Goal: Register for event/course

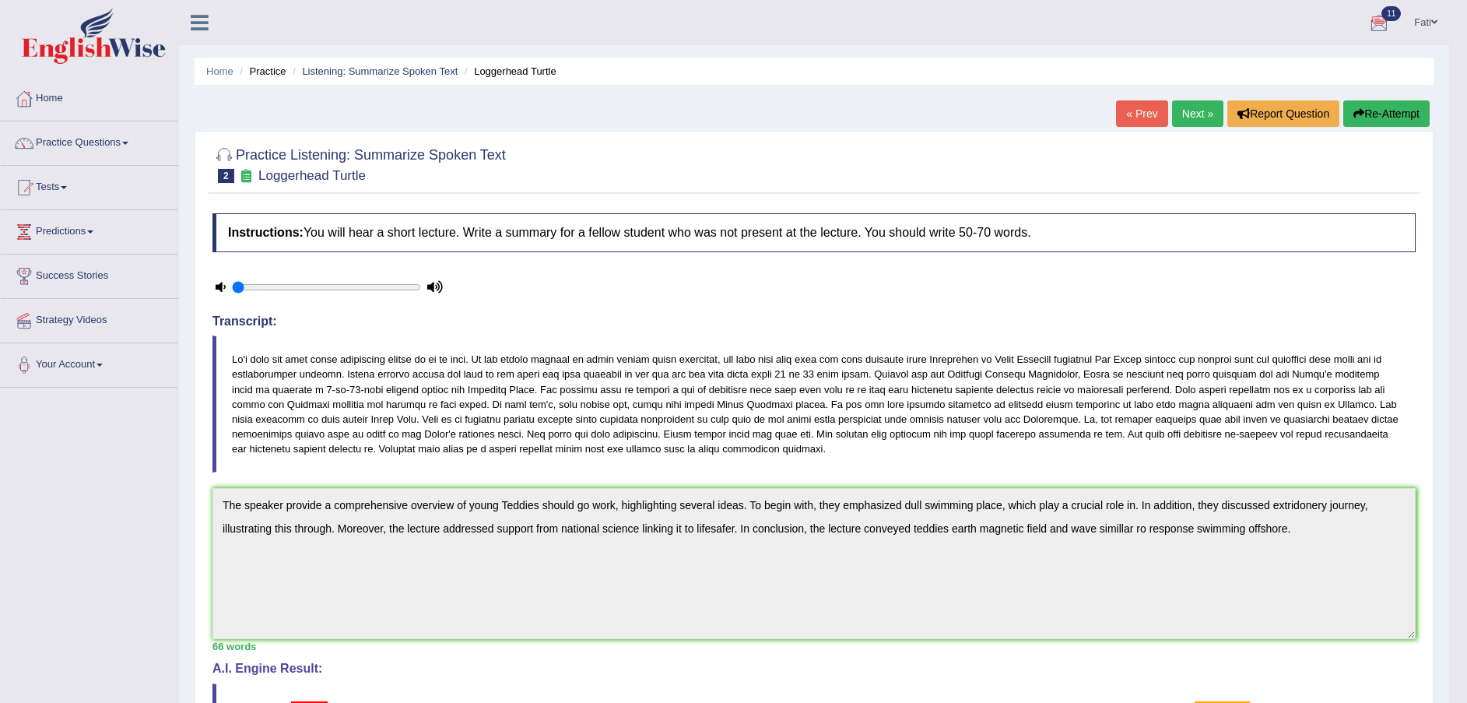
click at [1196, 112] on link "Next »" at bounding box center [1197, 113] width 51 height 26
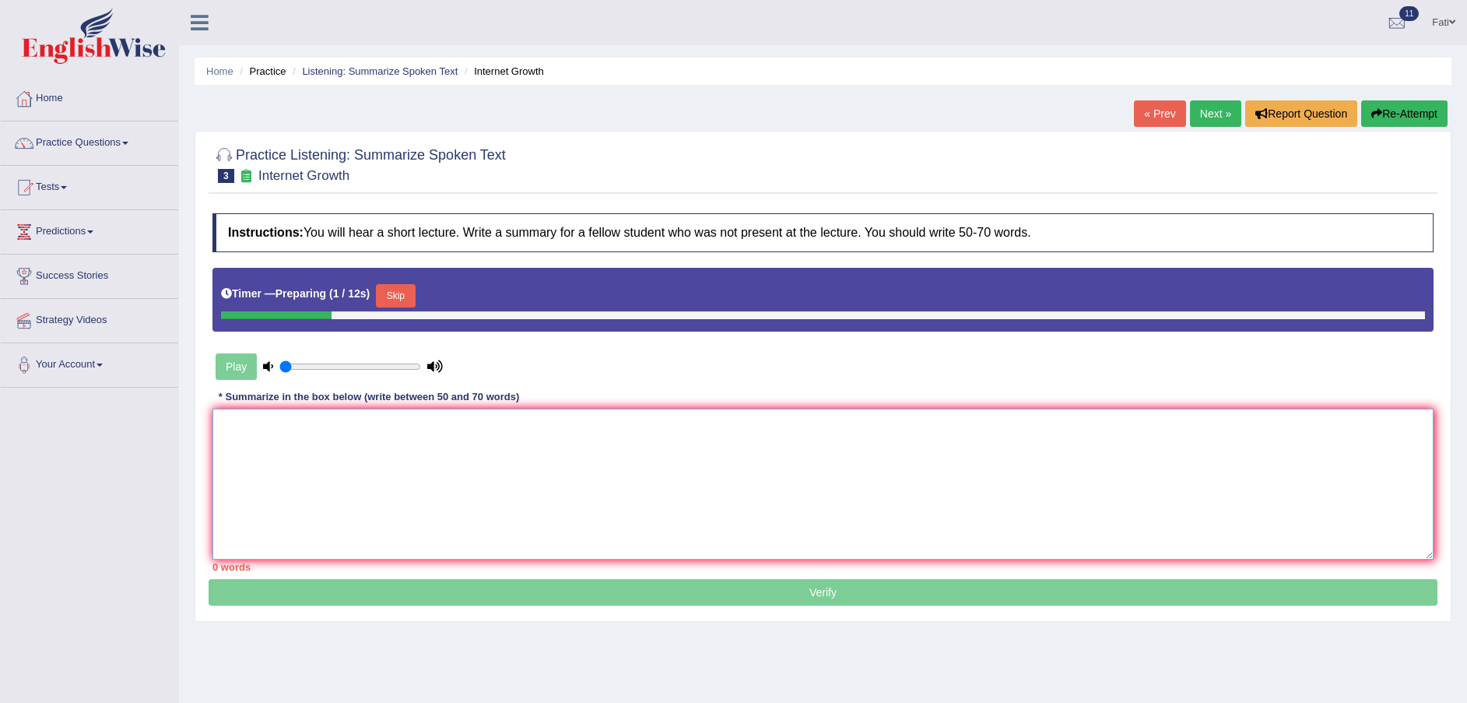
click at [383, 441] on textarea at bounding box center [823, 484] width 1221 height 151
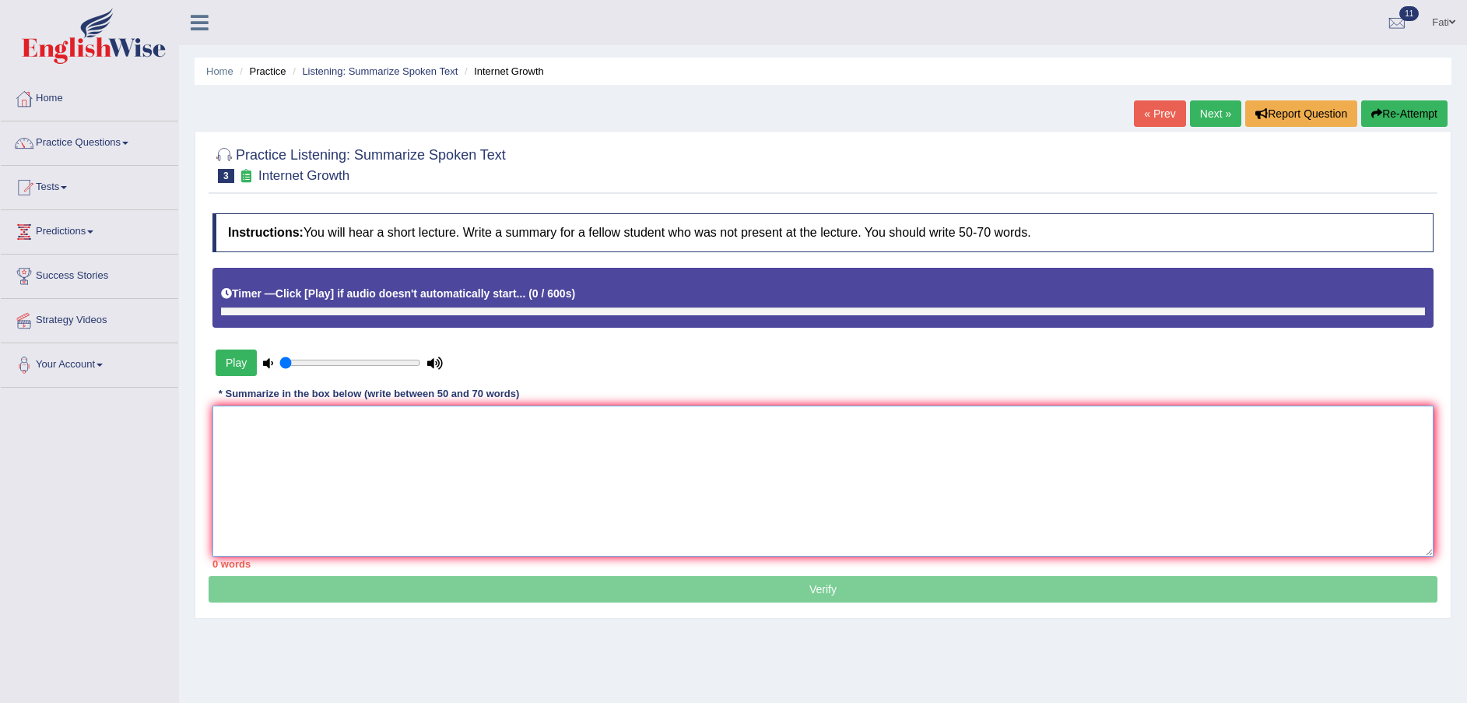
click at [383, 441] on textarea at bounding box center [823, 481] width 1221 height 151
type textarea "t"
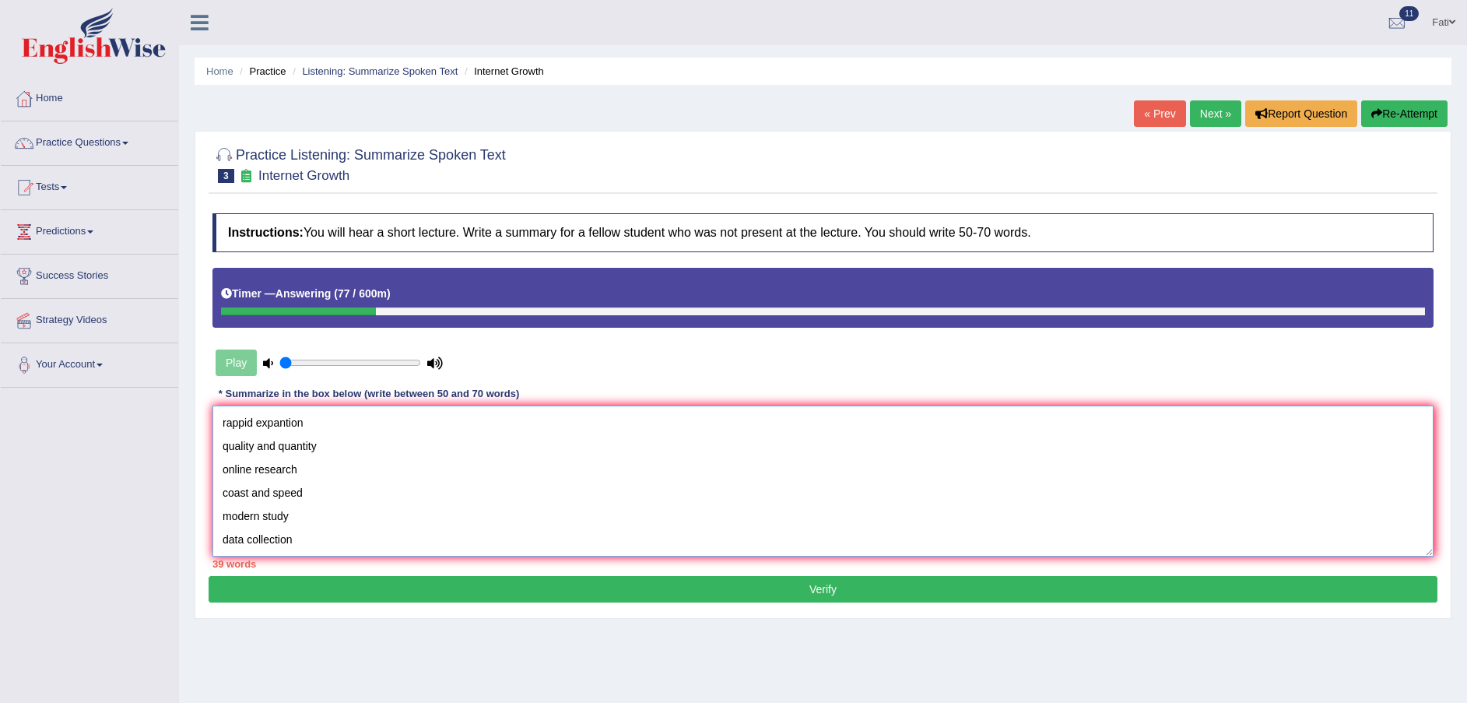
click at [216, 426] on textarea "rappid expantion quality and quantity online research coast and speed modern st…" at bounding box center [823, 481] width 1221 height 151
click at [254, 427] on textarea "rappid expantion quality and quantity online research coast and speed modern st…" at bounding box center [823, 481] width 1221 height 151
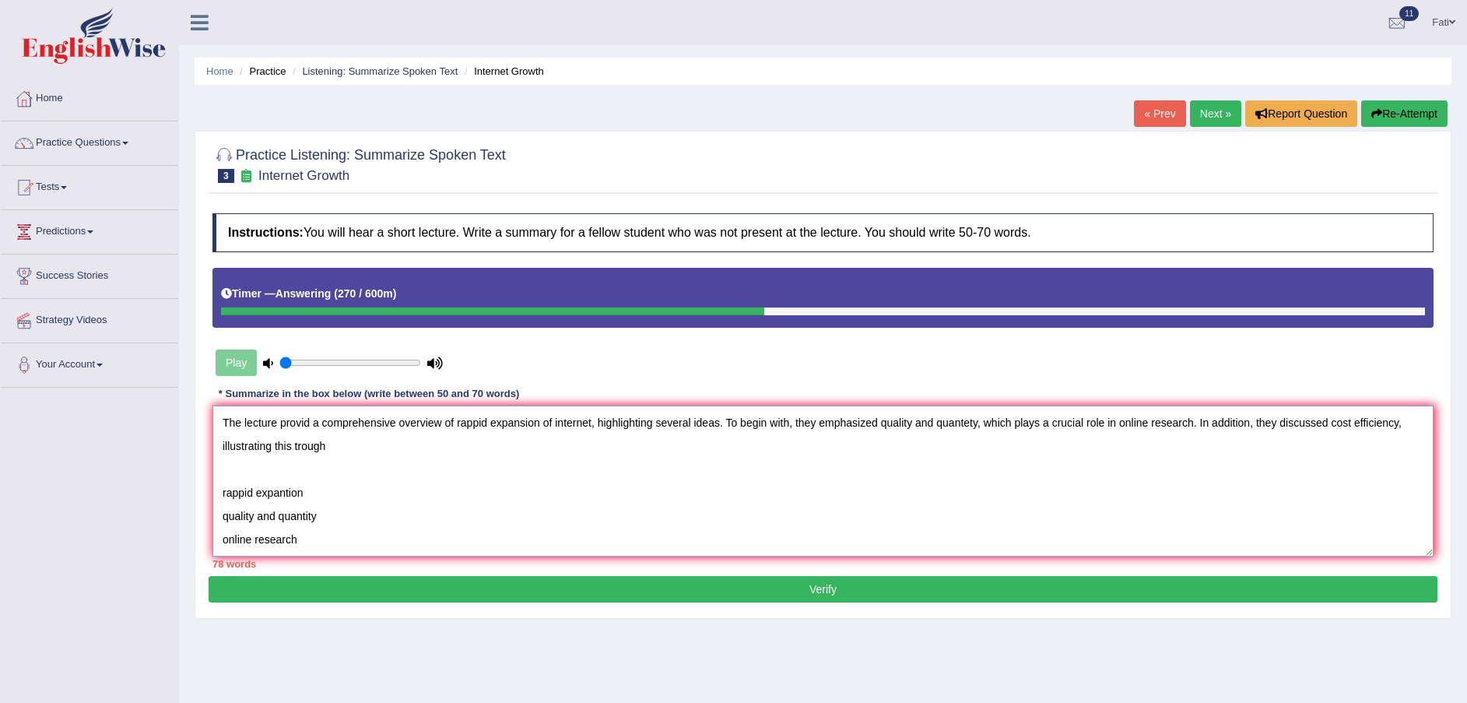
drag, startPoint x: 307, startPoint y: 543, endPoint x: 223, endPoint y: 489, distance: 100.2
click at [223, 489] on textarea "The lecture provid a comprehensive overview of rappid expansion of internet, hi…" at bounding box center [823, 481] width 1221 height 151
drag, startPoint x: 338, startPoint y: 442, endPoint x: 437, endPoint y: 476, distance: 104.4
click at [341, 443] on textarea "The lecture provid a comprehensive overview of rappid expansion of internet, hi…" at bounding box center [823, 481] width 1221 height 151
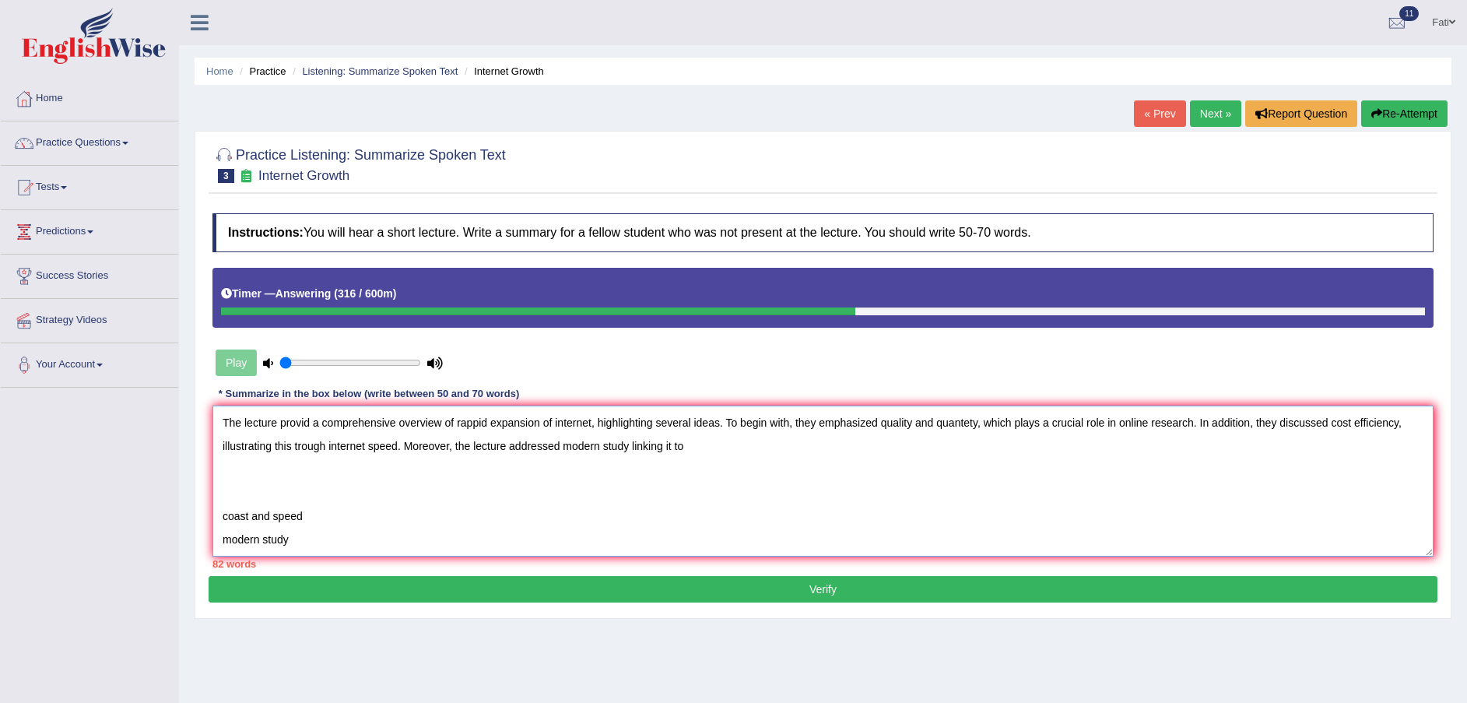
drag, startPoint x: 296, startPoint y: 540, endPoint x: 191, endPoint y: 504, distance: 111.3
click at [190, 504] on div "Home Practice Listening: Summarize Spoken Text Internet Growth « Prev Next » Re…" at bounding box center [823, 389] width 1288 height 778
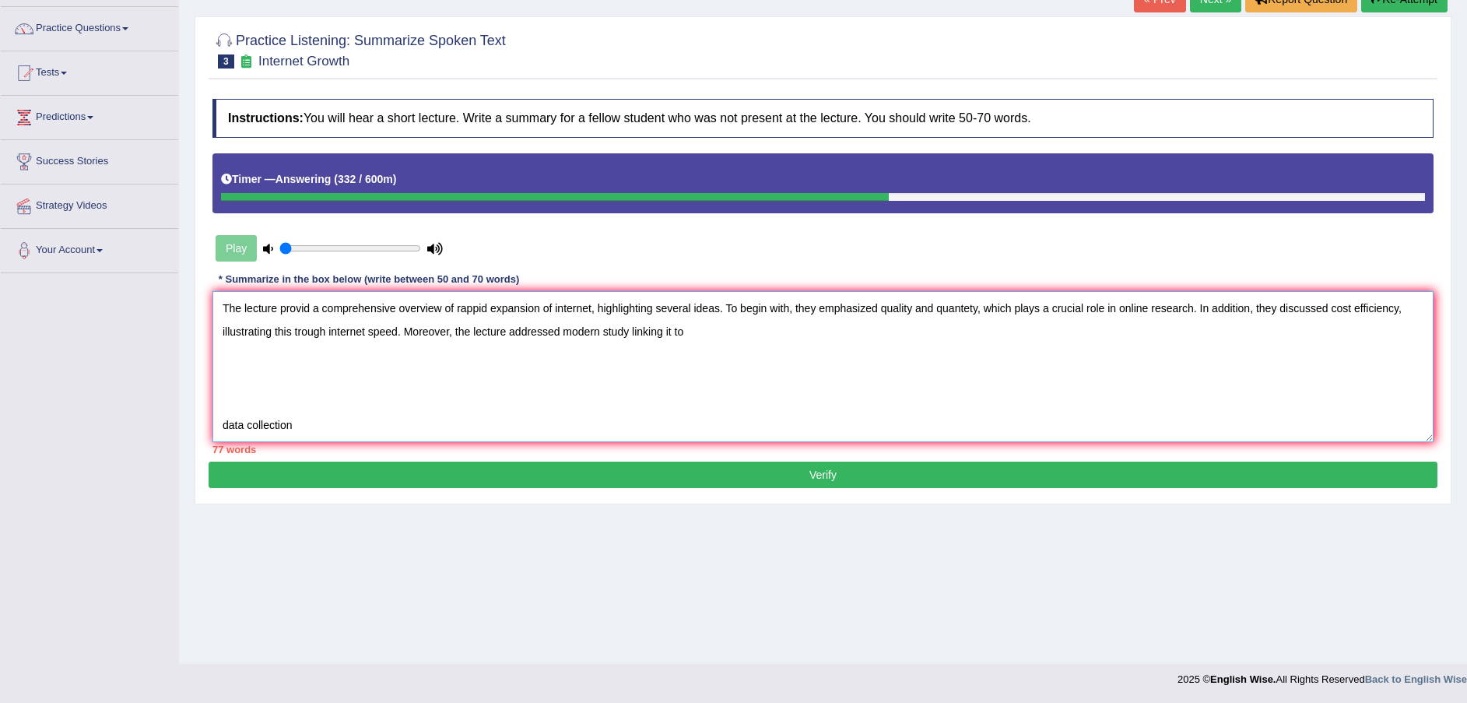
drag, startPoint x: 690, startPoint y: 325, endPoint x: 701, endPoint y: 330, distance: 11.1
click at [690, 326] on textarea "The lecture provid a comprehensive overview of rappid expansion of internet, hi…" at bounding box center [823, 366] width 1221 height 151
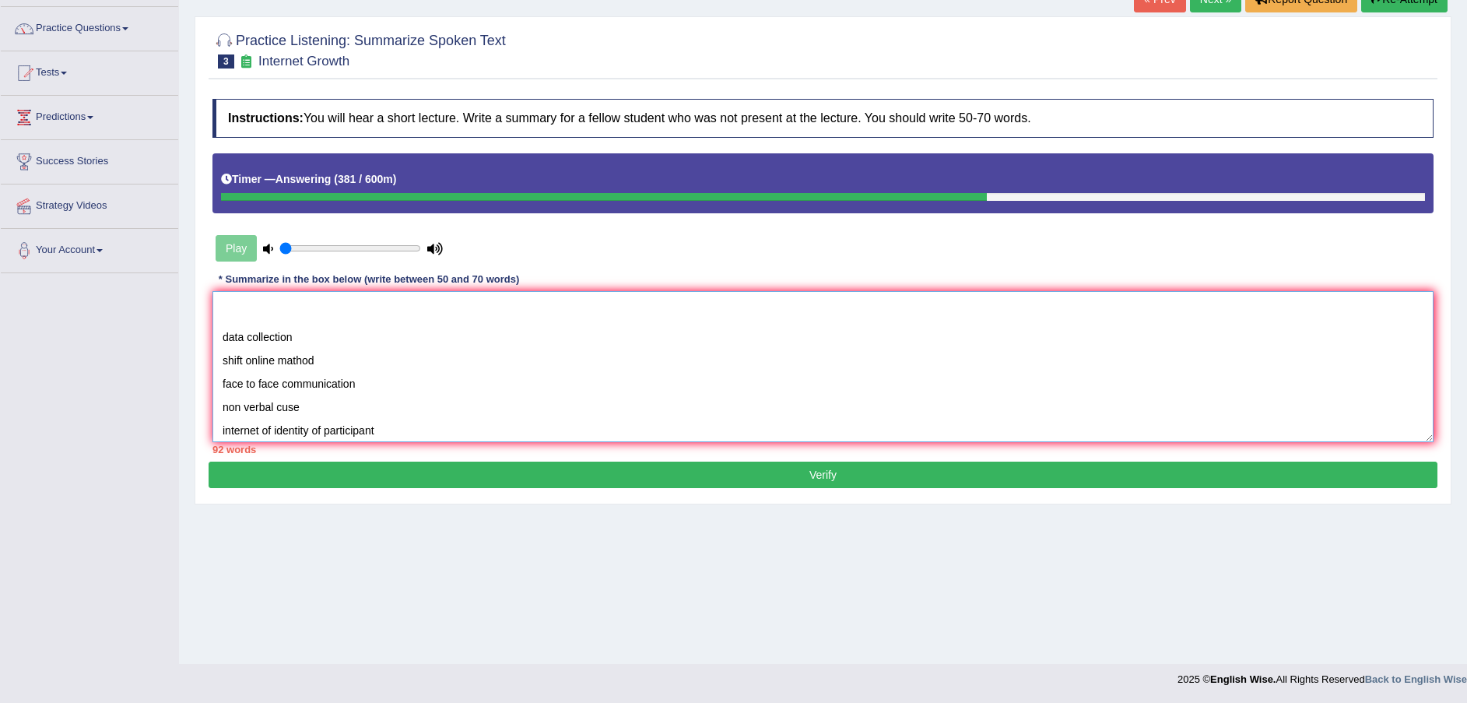
scroll to position [117, 0]
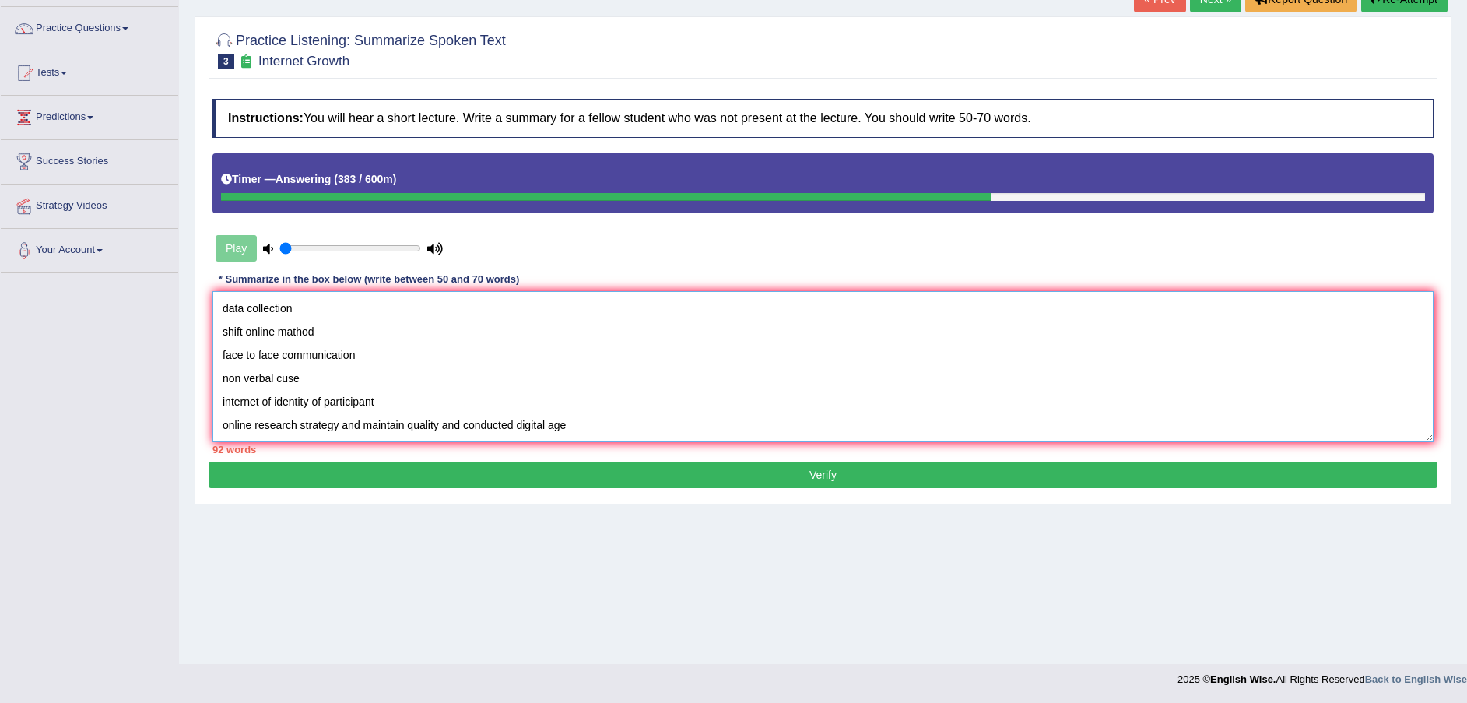
drag, startPoint x: 410, startPoint y: 388, endPoint x: 249, endPoint y: 329, distance: 171.4
click at [249, 329] on textarea "The lecture provid a comprehensive overview of rappid expansion of internet, hi…" at bounding box center [823, 366] width 1221 height 151
drag, startPoint x: 383, startPoint y: 400, endPoint x: 224, endPoint y: 348, distance: 167.1
click at [223, 348] on textarea "The lecture provid a comprehensive overview of rappid expansion of internet, hi…" at bounding box center [823, 366] width 1221 height 151
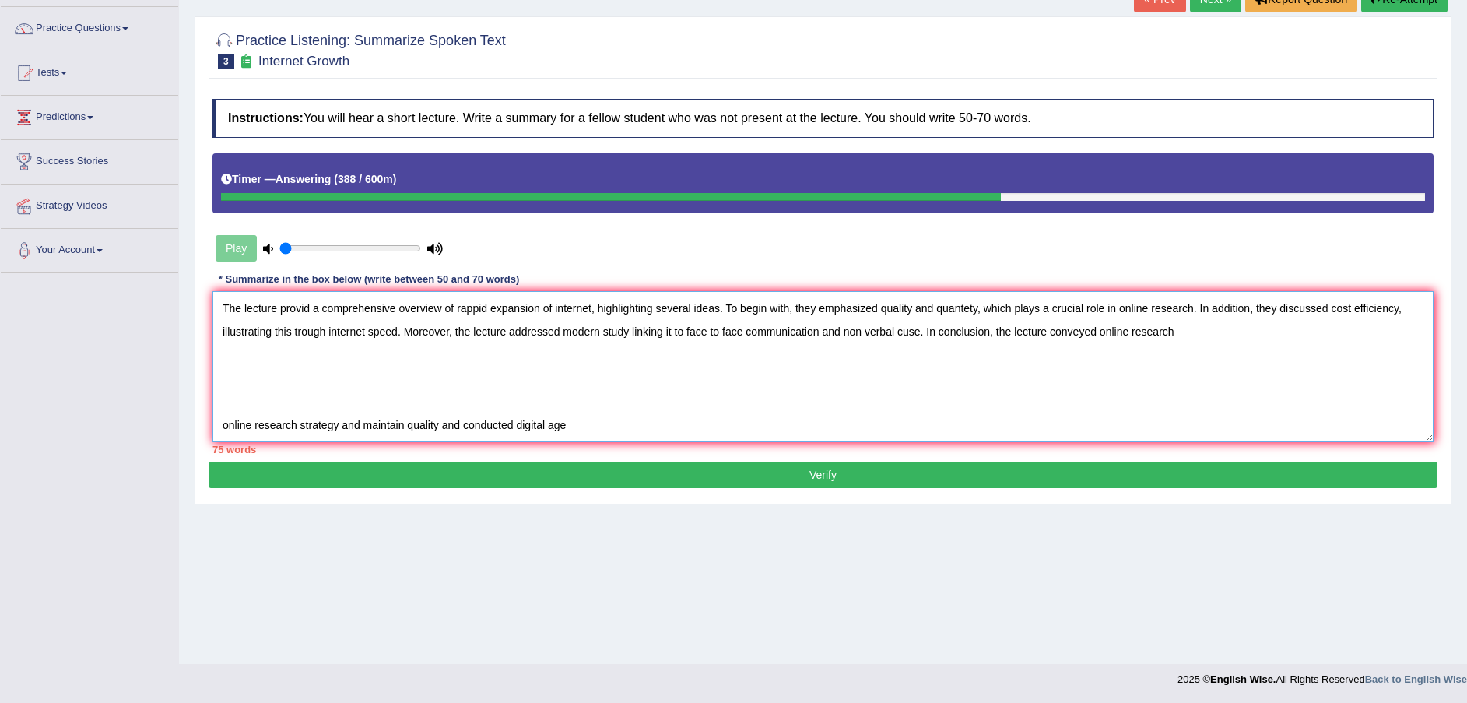
scroll to position [0, 0]
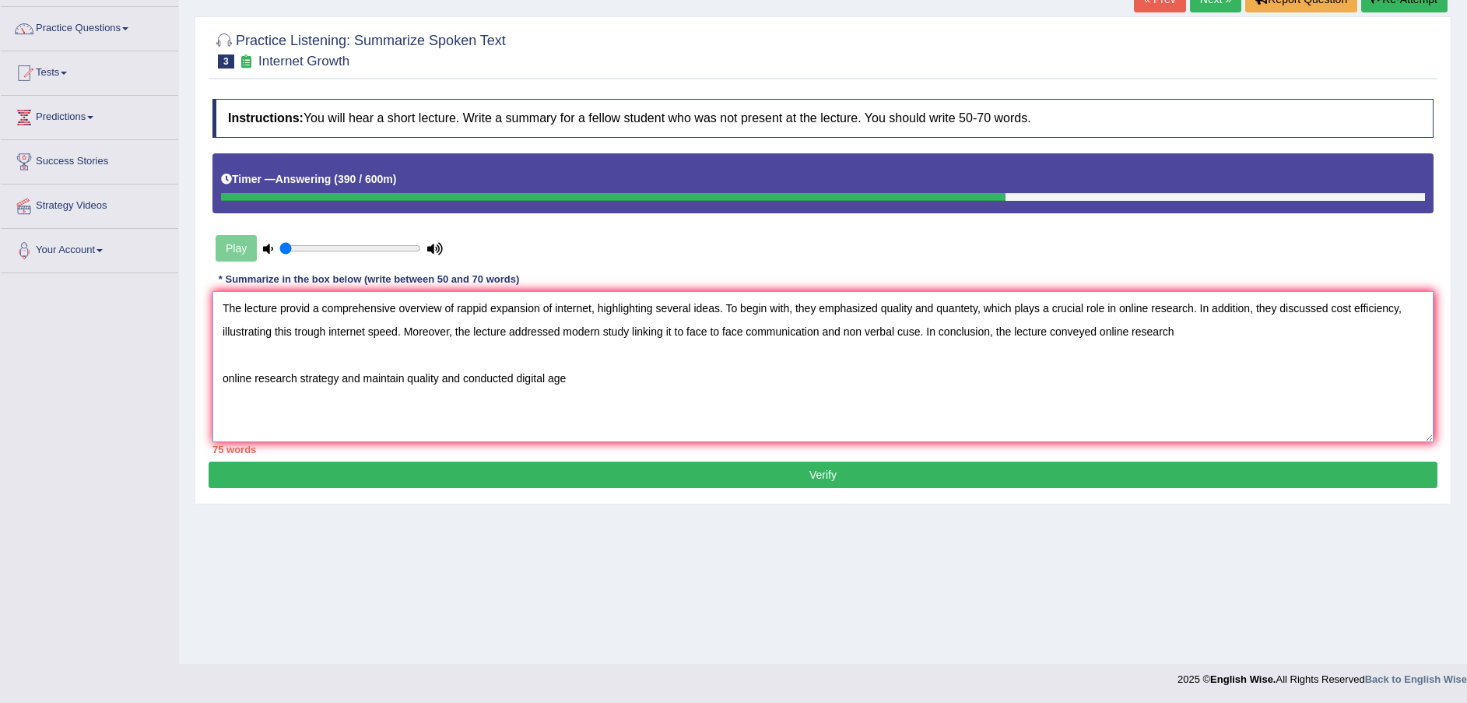
click at [1189, 328] on textarea "The lecture provid a comprehensive overview of rappid expansion of internet, hi…" at bounding box center [823, 366] width 1221 height 151
drag, startPoint x: 462, startPoint y: 378, endPoint x: 174, endPoint y: 381, distance: 287.2
click at [179, 384] on div "Home Practice Listening: Summarize Spoken Text Internet Growth « Prev Next » Re…" at bounding box center [823, 275] width 1288 height 778
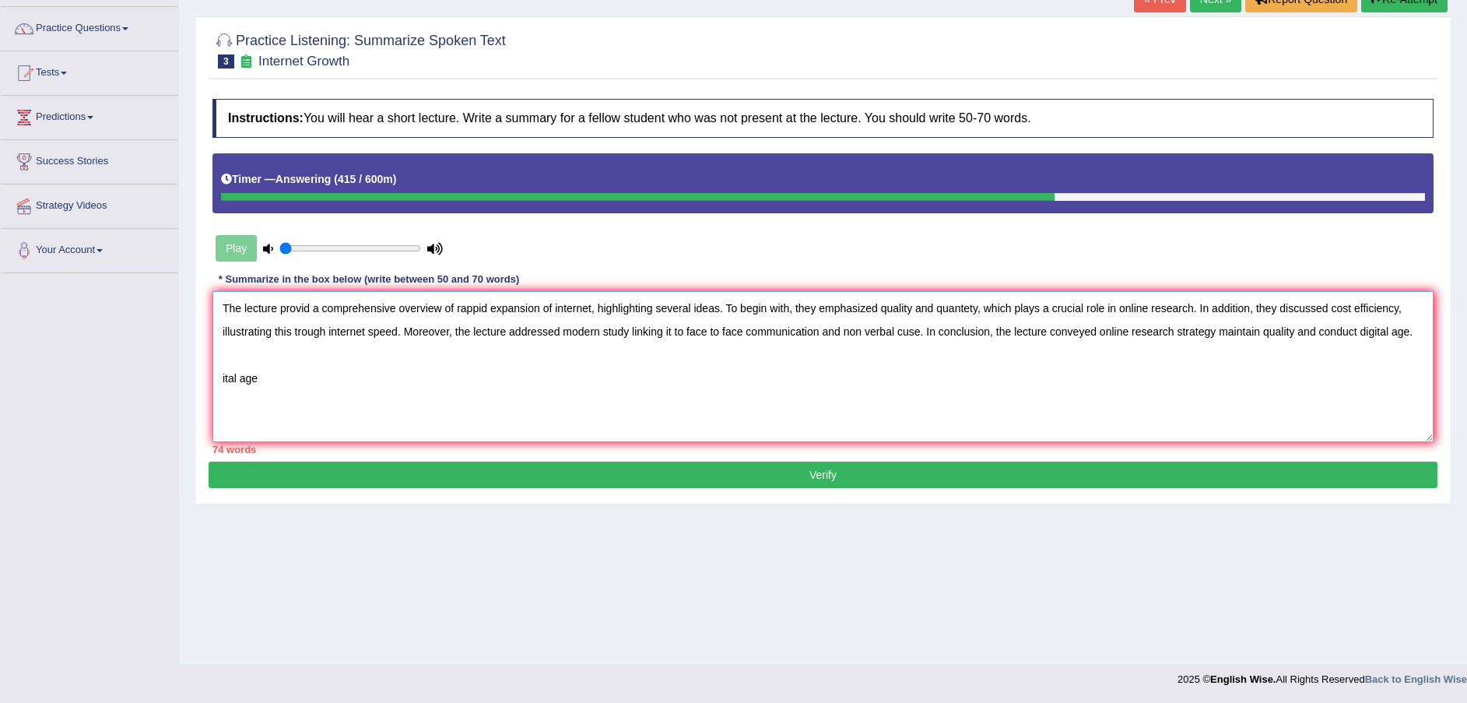
drag, startPoint x: 269, startPoint y: 388, endPoint x: 186, endPoint y: 374, distance: 84.6
click at [186, 374] on div "Home Practice Listening: Summarize Spoken Text Internet Growth « Prev Next » Re…" at bounding box center [823, 275] width 1288 height 778
click at [591, 306] on textarea "The lecture provid a comprehensive overview of rappid expansion of internet, hi…" at bounding box center [823, 366] width 1221 height 151
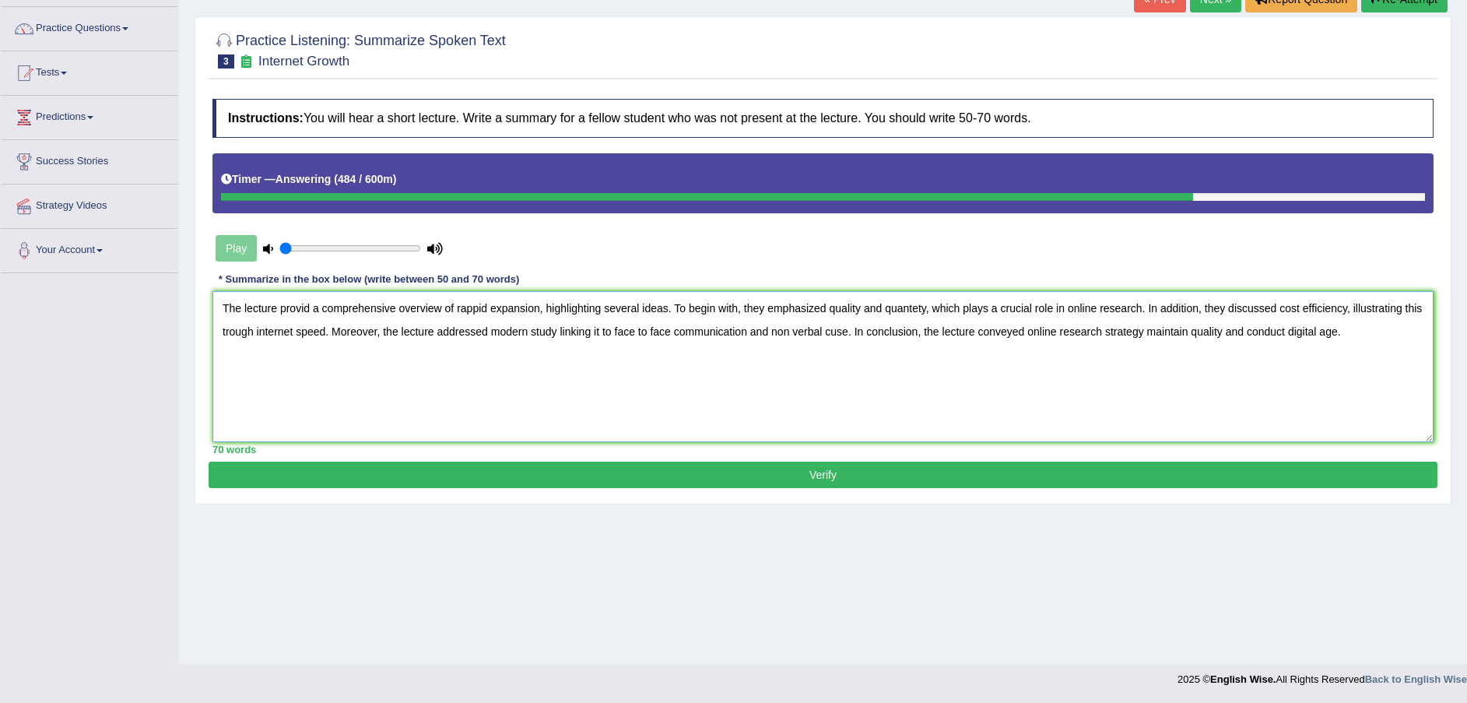
click at [913, 307] on textarea "The lecture provid a comprehensive overview of rappid expansion, highlighting s…" at bounding box center [823, 366] width 1221 height 151
type textarea "The lecture provid a comprehensive overview of rappid expansion, highlighting s…"
click at [836, 472] on button "Verify" at bounding box center [823, 475] width 1229 height 26
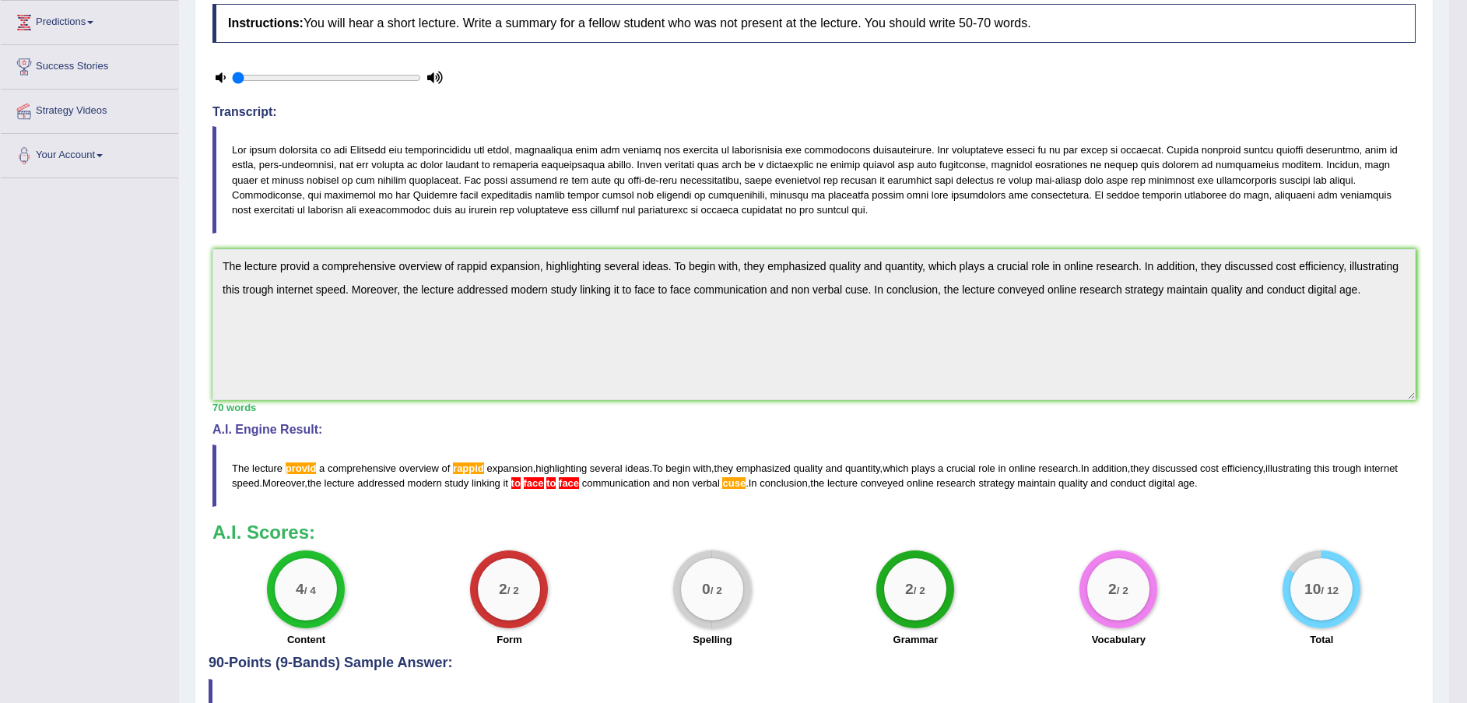
scroll to position [307, 0]
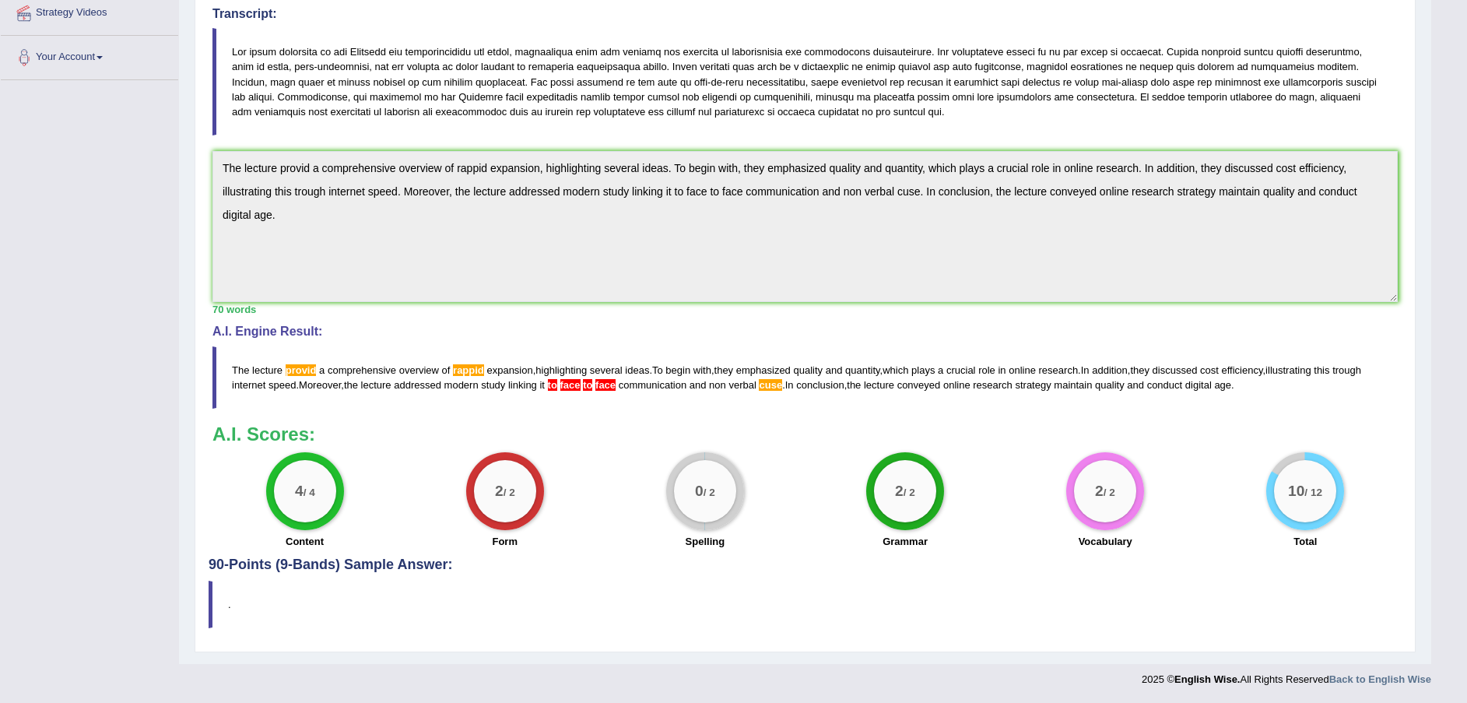
click at [333, 565] on h4 "90-Points (9-Bands) Sample Answer:" at bounding box center [805, 233] width 1193 height 679
drag, startPoint x: 225, startPoint y: 367, endPoint x: 400, endPoint y: 396, distance: 177.6
click at [400, 396] on blockquote "The lecture provid a comprehensive overview of rappid expansion , highlighting …" at bounding box center [806, 377] width 1186 height 62
click at [399, 392] on blockquote "The lecture provid a comprehensive overview of rappid expansion , highlighting …" at bounding box center [806, 377] width 1186 height 62
click at [399, 388] on span "addressed" at bounding box center [417, 385] width 47 height 12
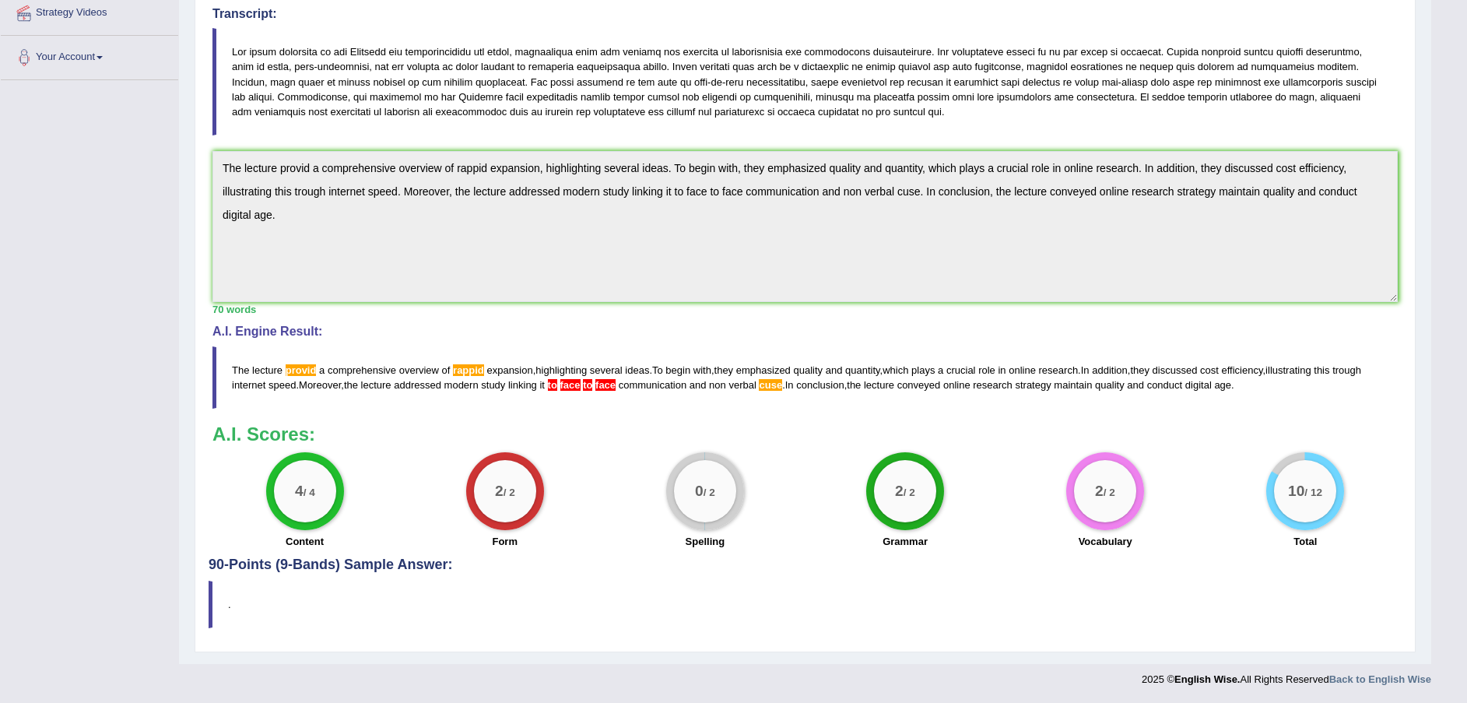
click at [399, 388] on span "addressed" at bounding box center [417, 385] width 47 height 12
click at [400, 385] on span "addressed" at bounding box center [417, 385] width 47 height 12
click at [400, 384] on span "addressed" at bounding box center [417, 385] width 47 height 12
click at [402, 383] on span "addressed" at bounding box center [417, 385] width 47 height 12
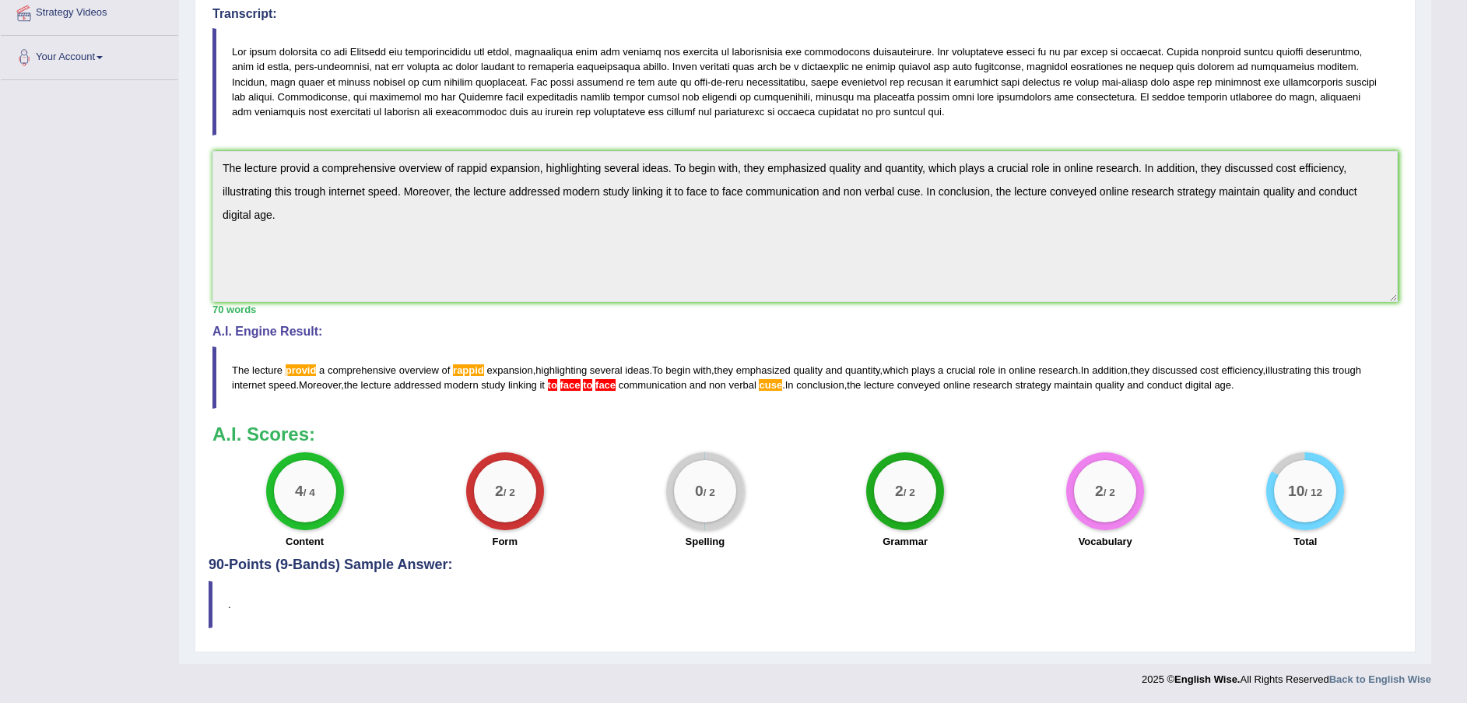
click at [402, 383] on span "addressed" at bounding box center [417, 385] width 47 height 12
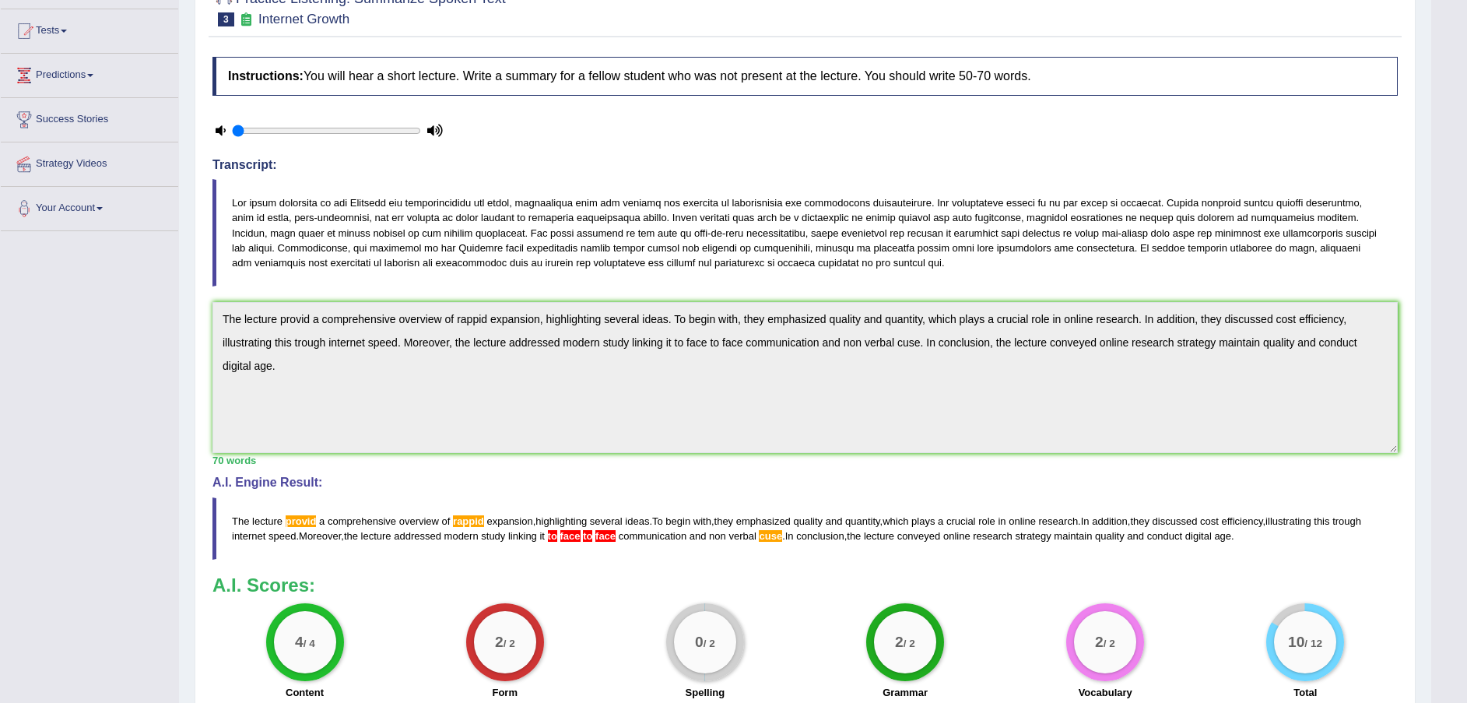
scroll to position [0, 0]
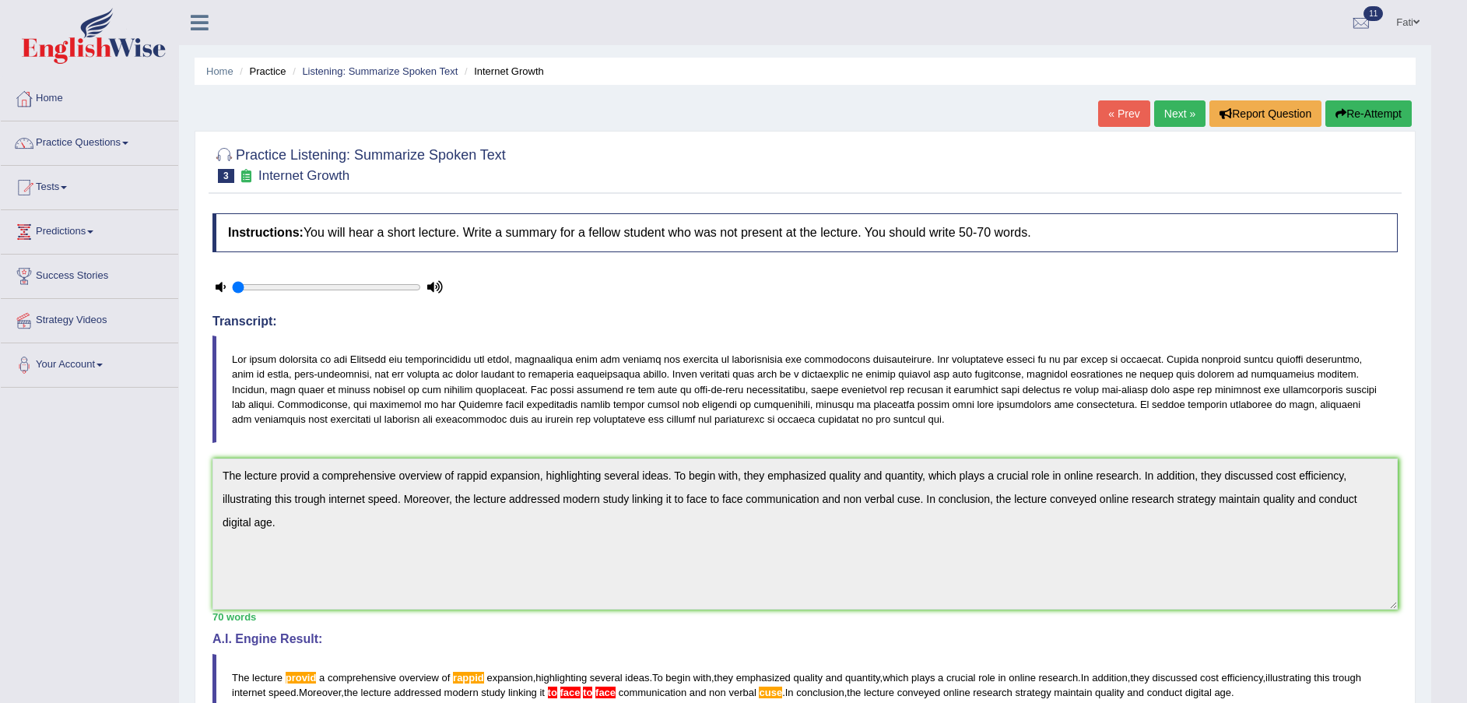
click at [1369, 118] on button "Re-Attempt" at bounding box center [1369, 113] width 86 height 26
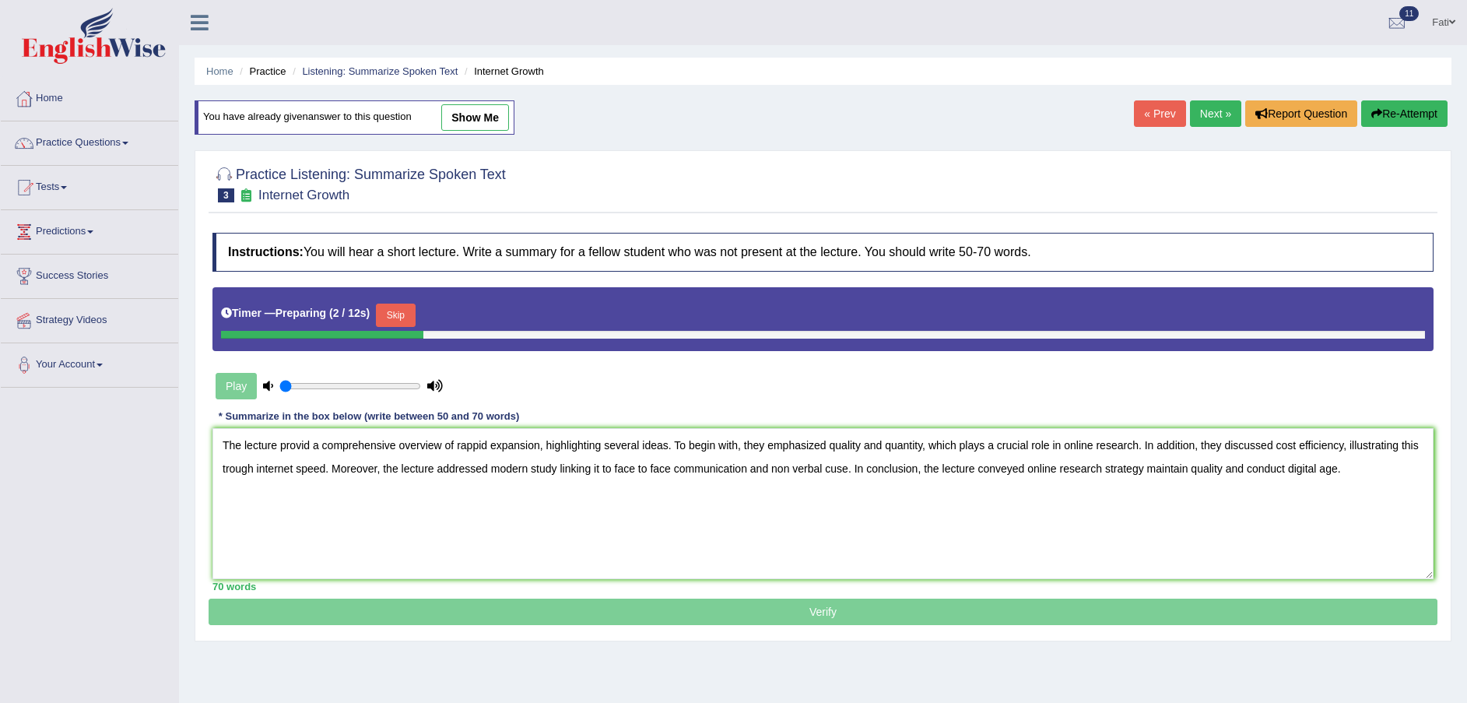
click at [400, 308] on button "Skip" at bounding box center [395, 315] width 39 height 23
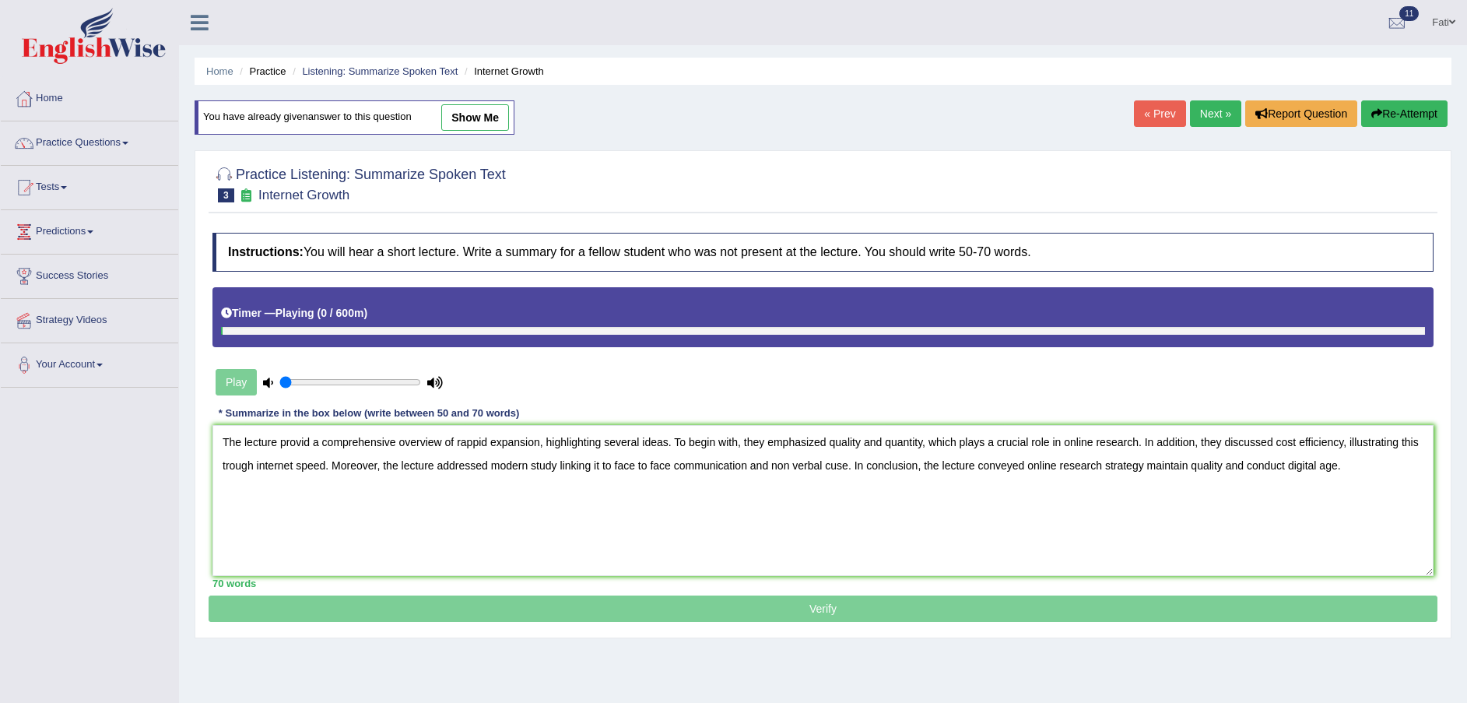
scroll to position [114, 0]
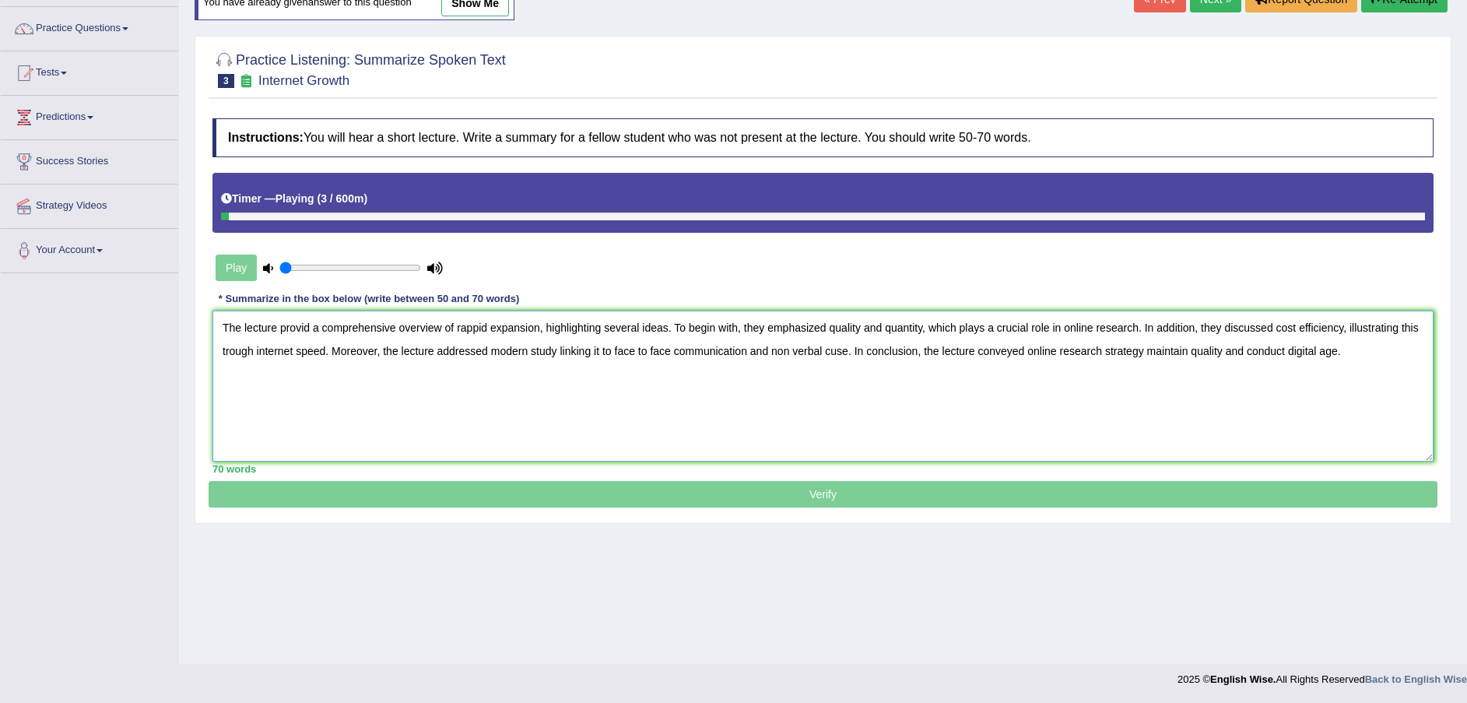
click at [471, 325] on textarea "The lecture provid a comprehensive overview of rappid expansion, highlighting s…" at bounding box center [823, 386] width 1221 height 151
click at [308, 323] on textarea "The lecture provid a comprehensive overview of rapid expansion, highlighting se…" at bounding box center [823, 386] width 1221 height 151
click at [845, 349] on textarea "The lecture provided a comprehensive overview of rapid expansion, highlighting …" at bounding box center [823, 386] width 1221 height 151
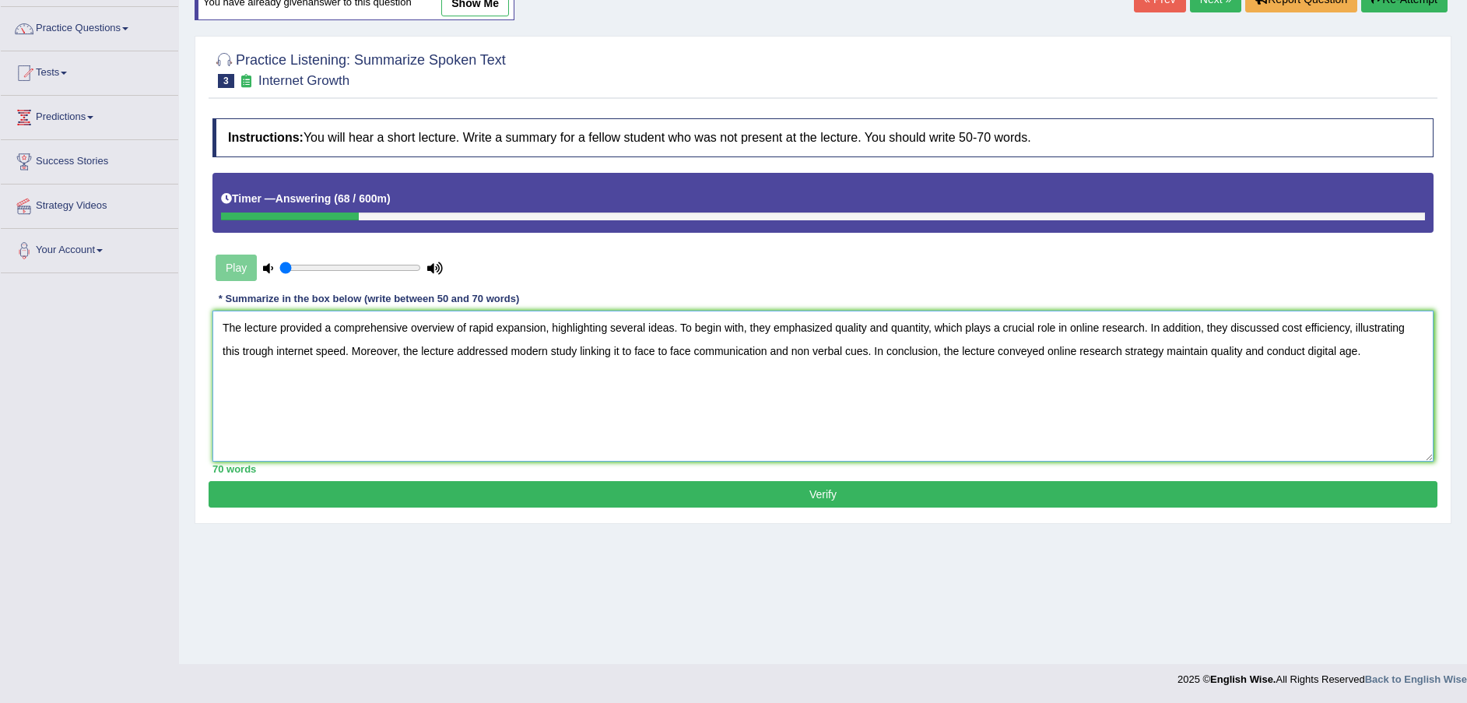
type textarea "The lecture provided a comprehensive overview of rapid expansion, highlighting …"
click at [859, 482] on button "Verify" at bounding box center [823, 494] width 1229 height 26
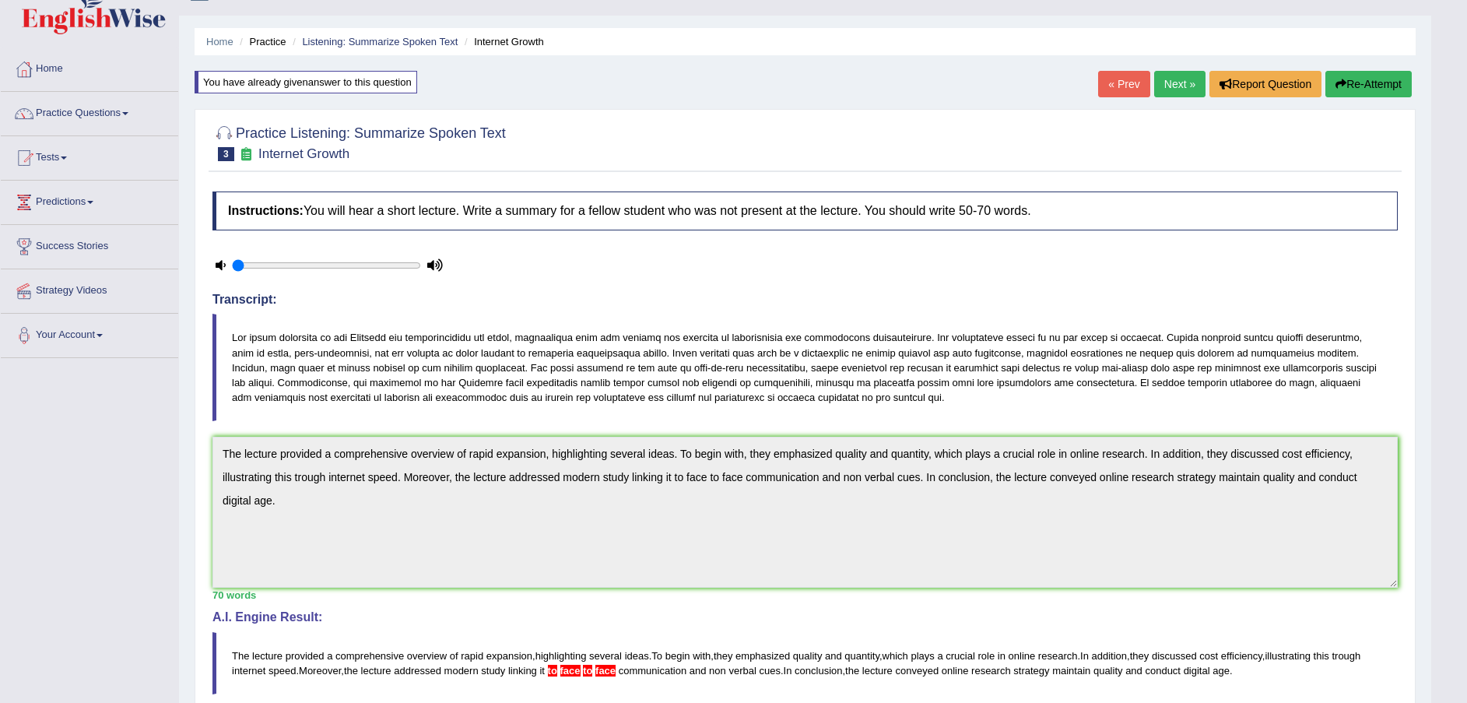
scroll to position [0, 0]
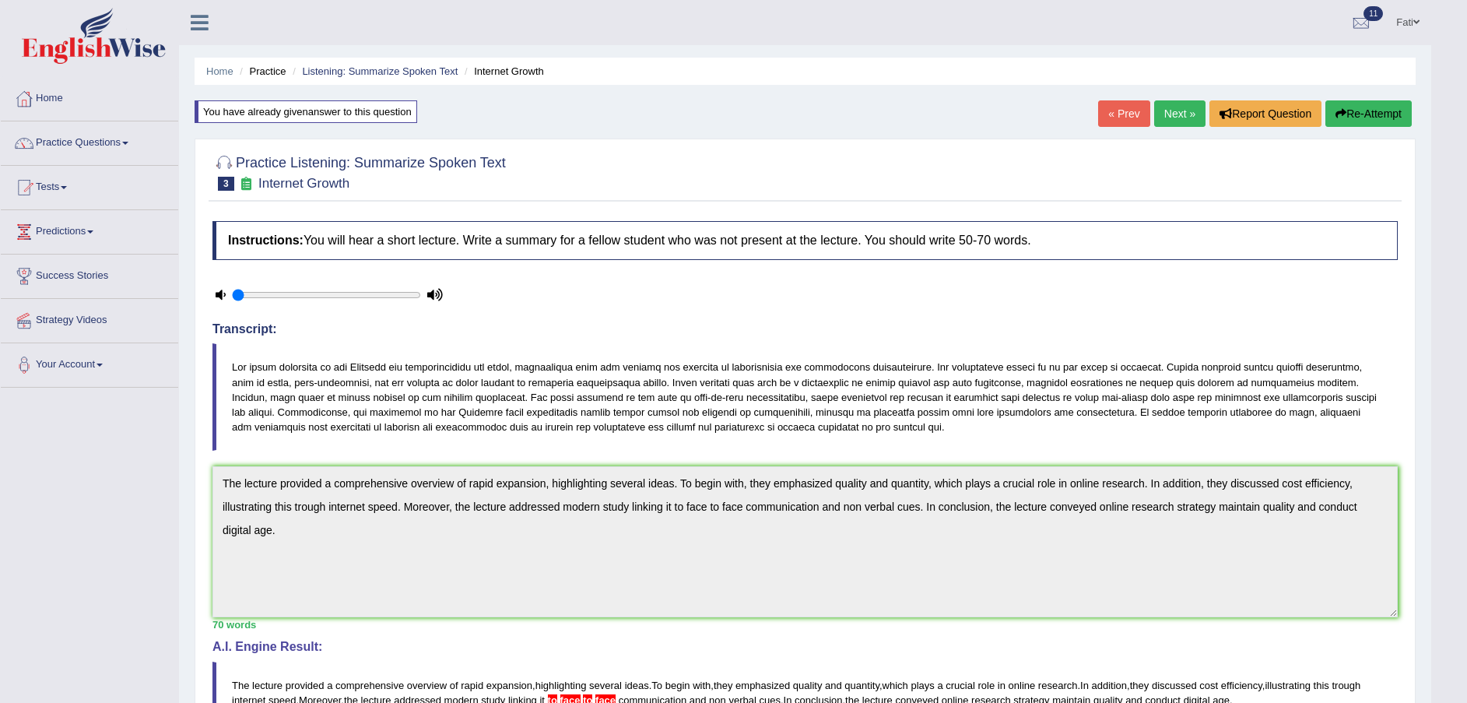
click at [1163, 107] on link "Next »" at bounding box center [1179, 113] width 51 height 26
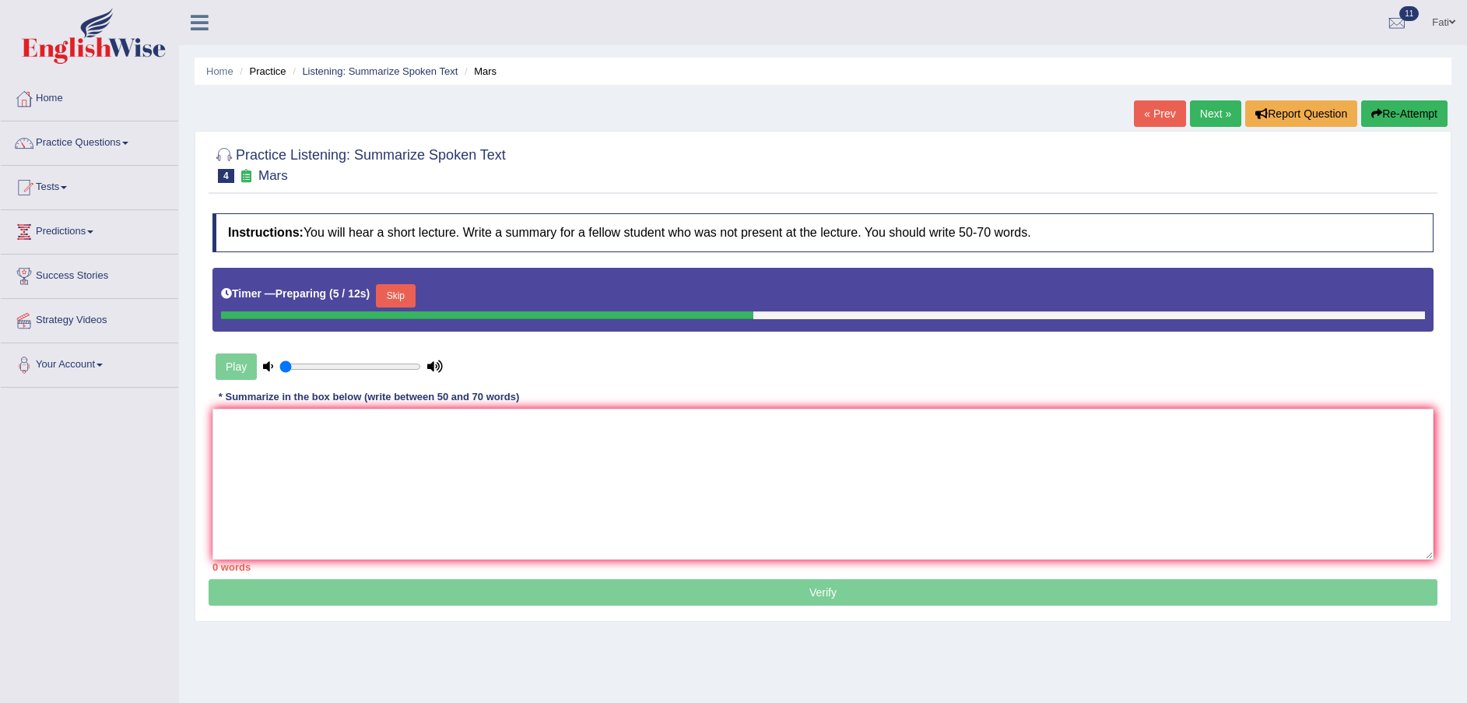
click at [396, 293] on button "Skip" at bounding box center [395, 295] width 39 height 23
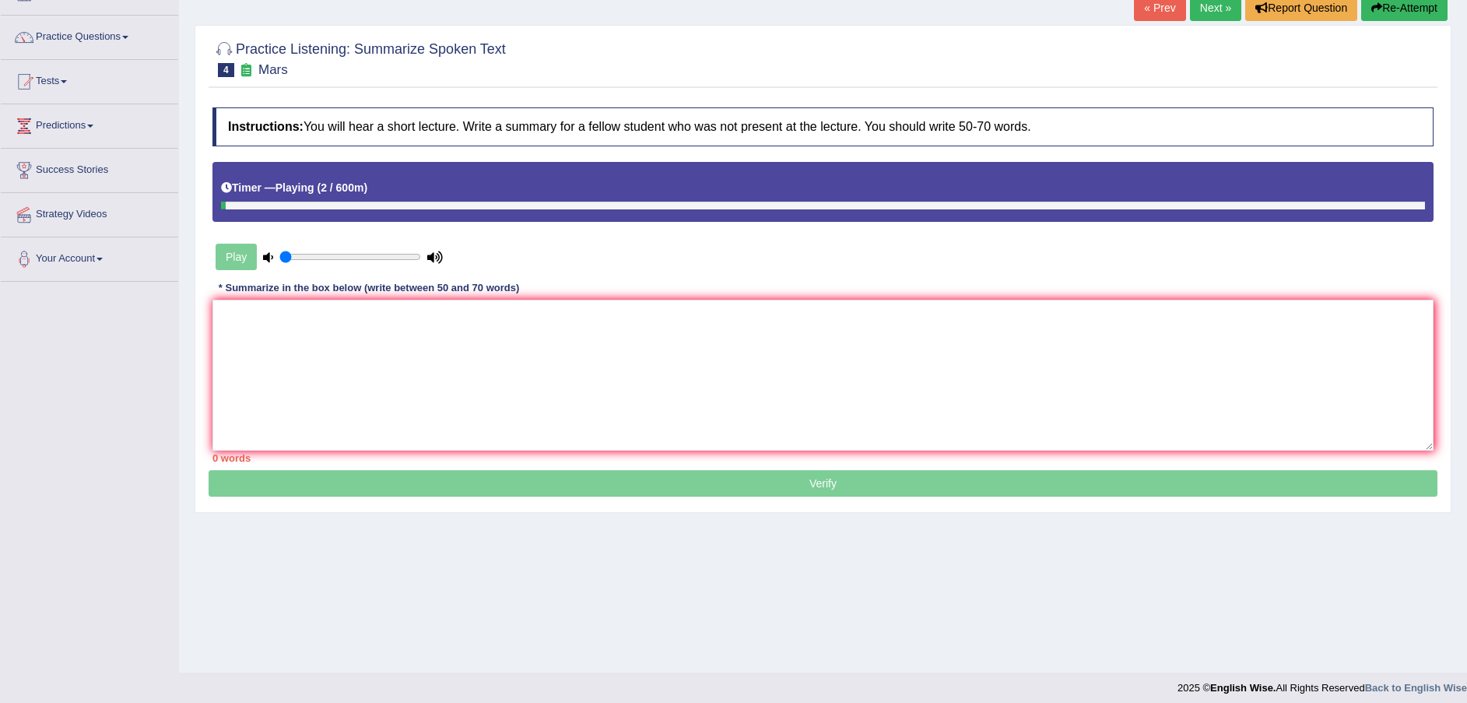
scroll to position [114, 0]
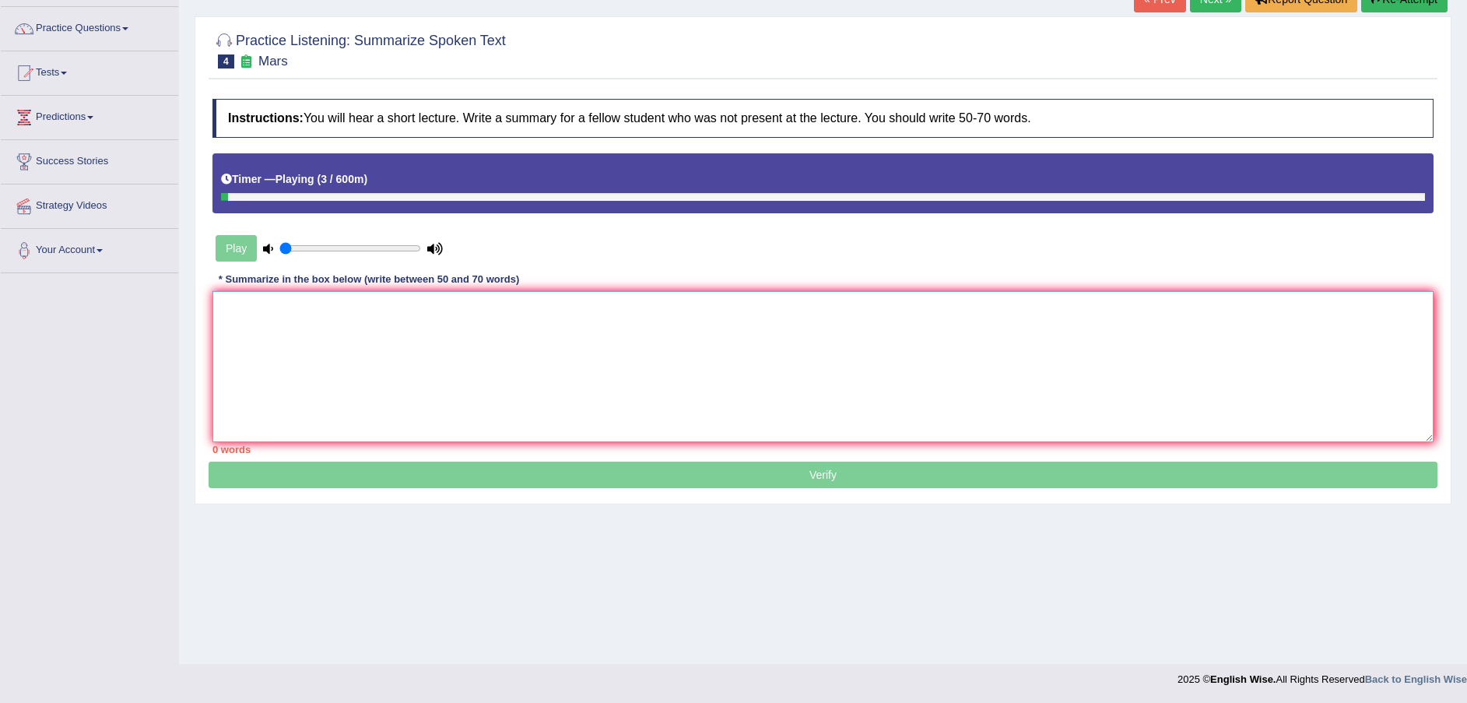
click at [402, 345] on textarea at bounding box center [823, 366] width 1221 height 151
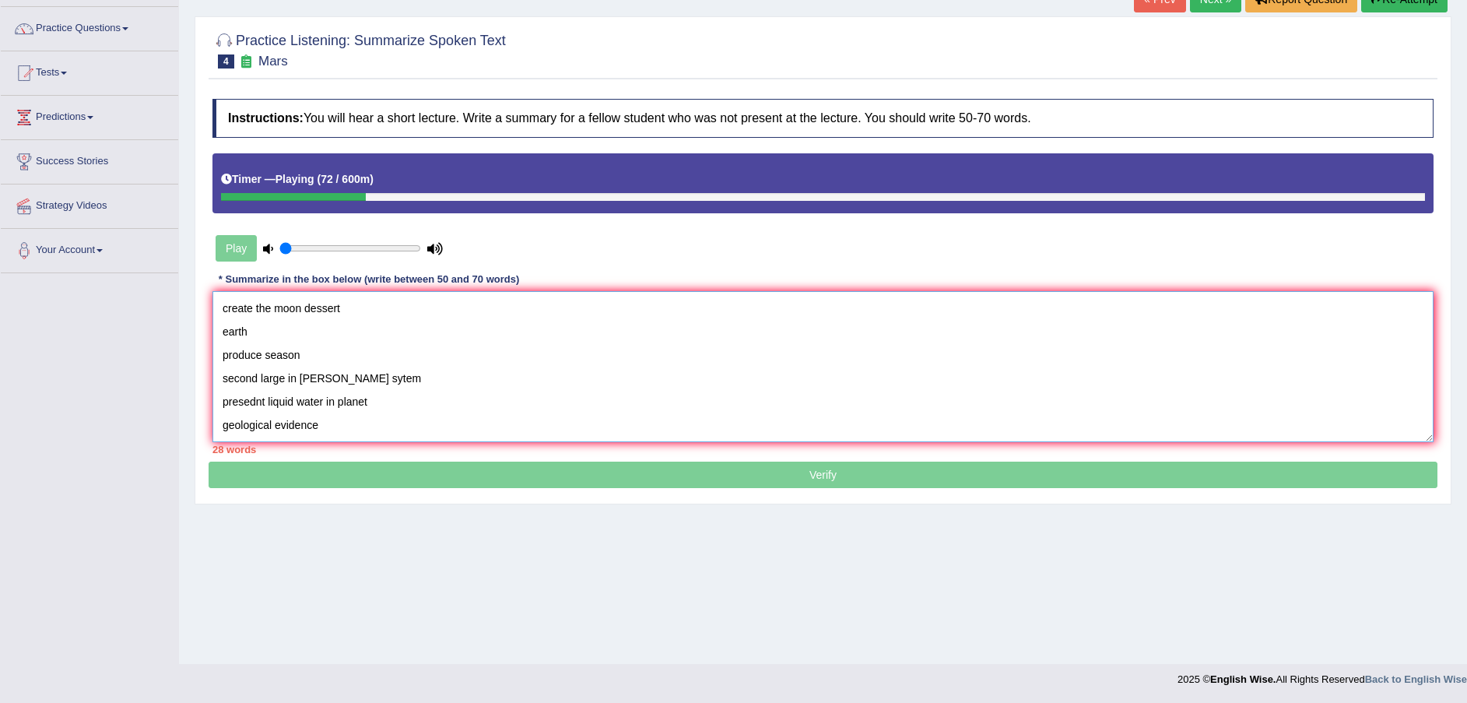
scroll to position [153, 0]
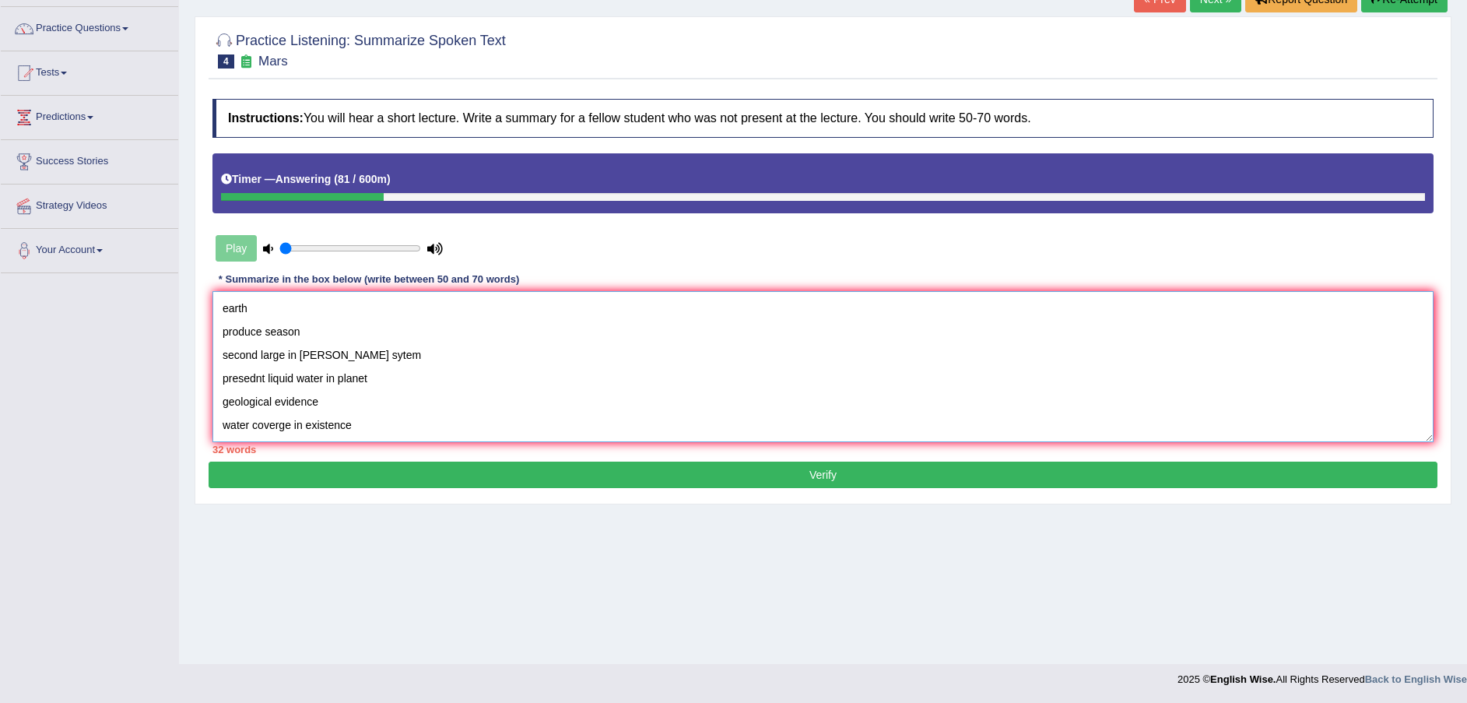
click at [313, 436] on textarea "mars soler sytem red plane ion oxide thin atmespher create the moon dessert ear…" at bounding box center [823, 366] width 1221 height 151
click at [305, 436] on textarea "mars soler sytem red plane ion oxide thin atmespher create the moon dessert ear…" at bounding box center [823, 366] width 1221 height 151
click at [236, 304] on textarea "mars soler sytem red plane ion oxide thin atmespher create the moon dessert ear…" at bounding box center [823, 366] width 1221 height 151
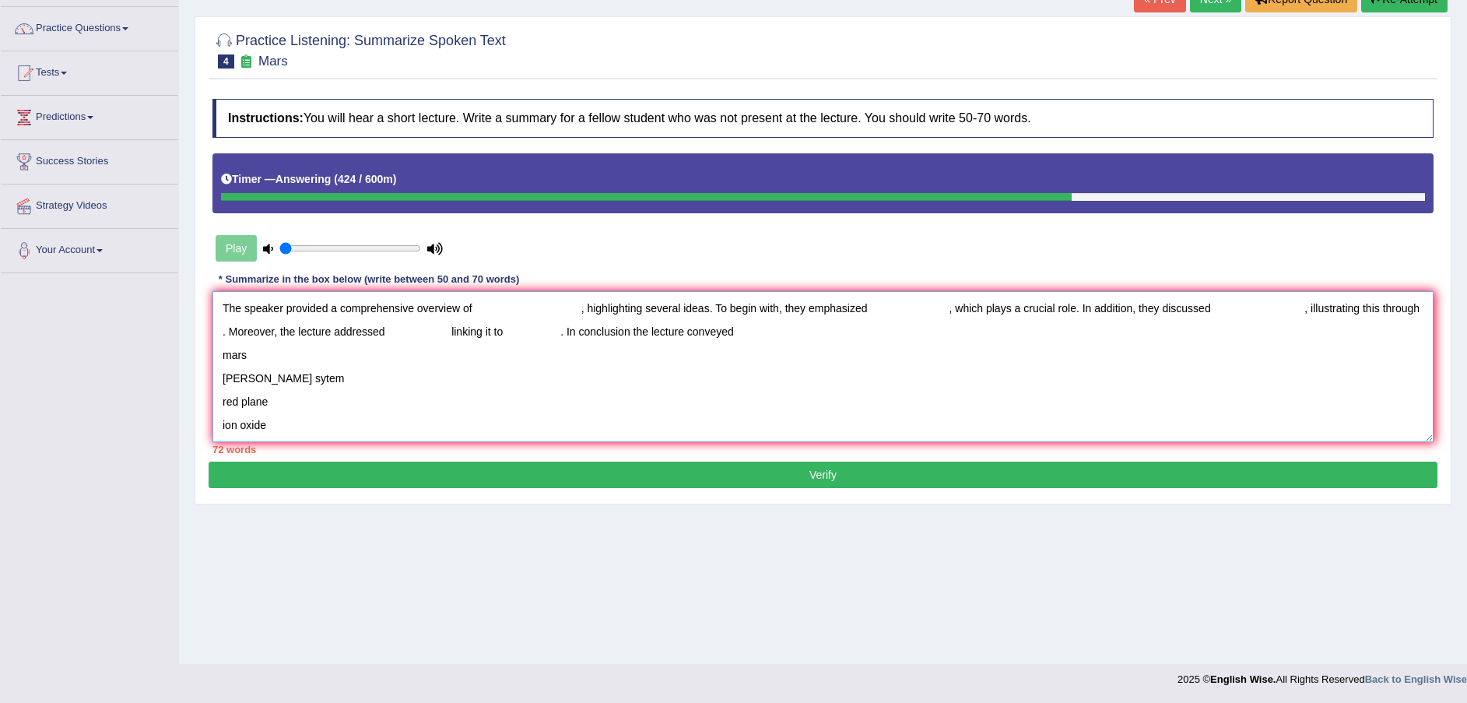
click at [473, 304] on textarea "The speaker provided a comprehensive overview of , highlighting several ideas. …" at bounding box center [823, 366] width 1221 height 151
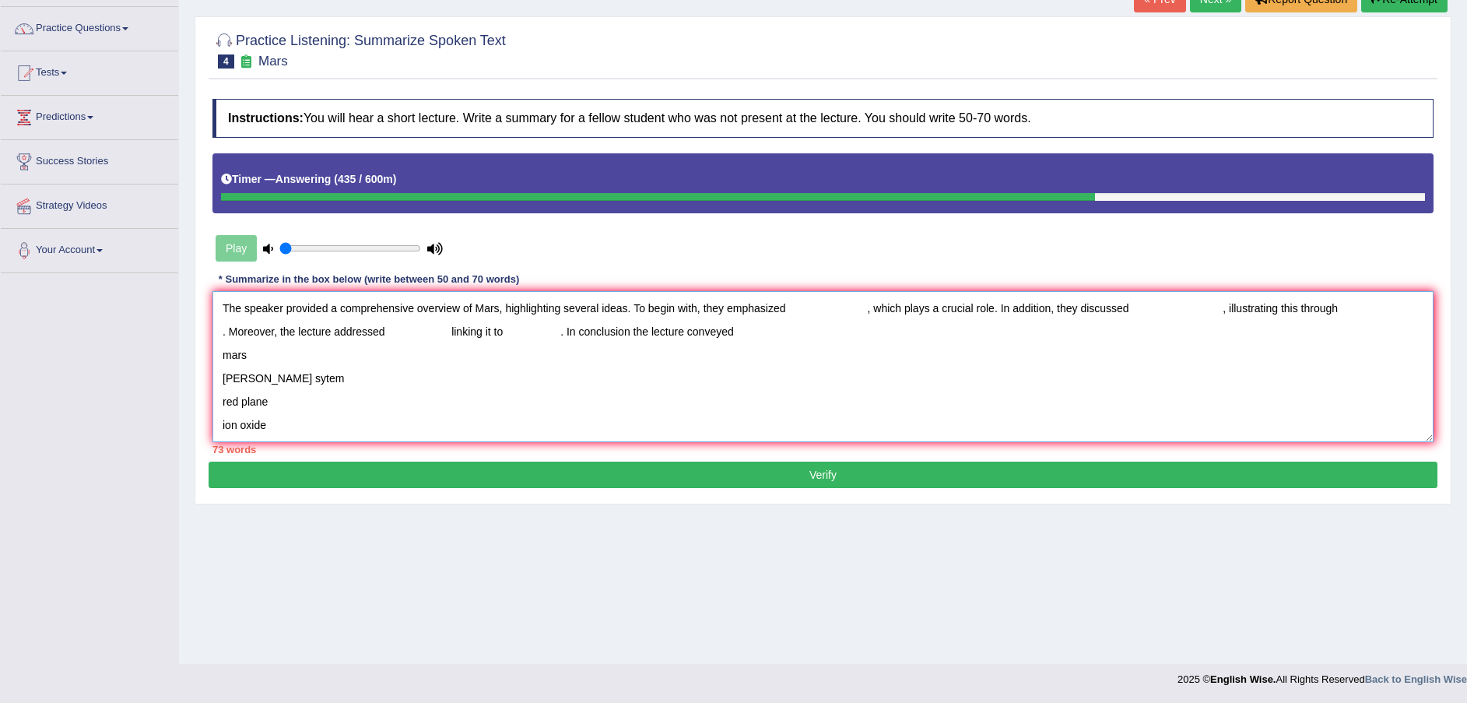
click at [784, 307] on textarea "The speaker provided a comprehensive overview of Mars, highlighting several ide…" at bounding box center [823, 366] width 1221 height 151
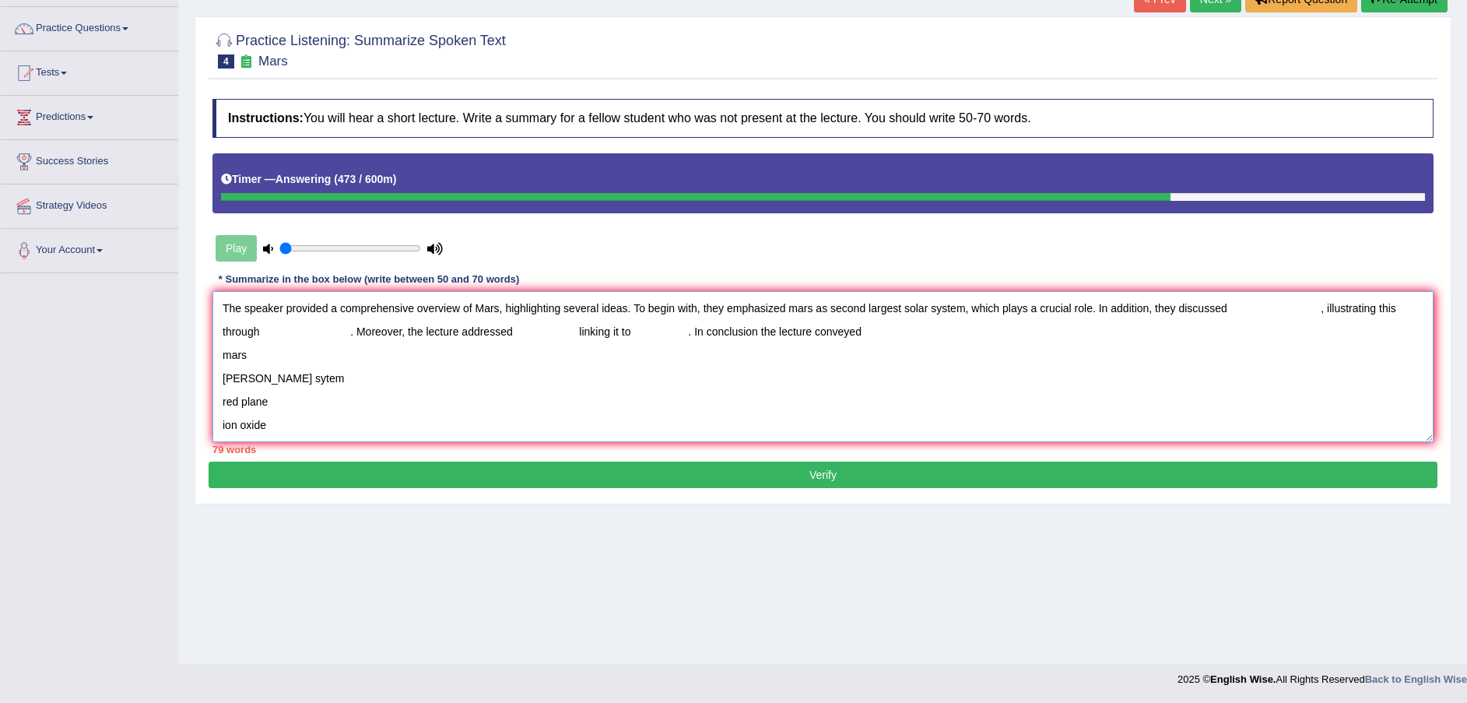
click at [1224, 304] on textarea "The speaker provided a comprehensive overview of Mars, highlighting several ide…" at bounding box center [823, 366] width 1221 height 151
click at [1396, 306] on textarea "The speaker provided a comprehensive overview of Mars, highlighting several ide…" at bounding box center [823, 366] width 1221 height 151
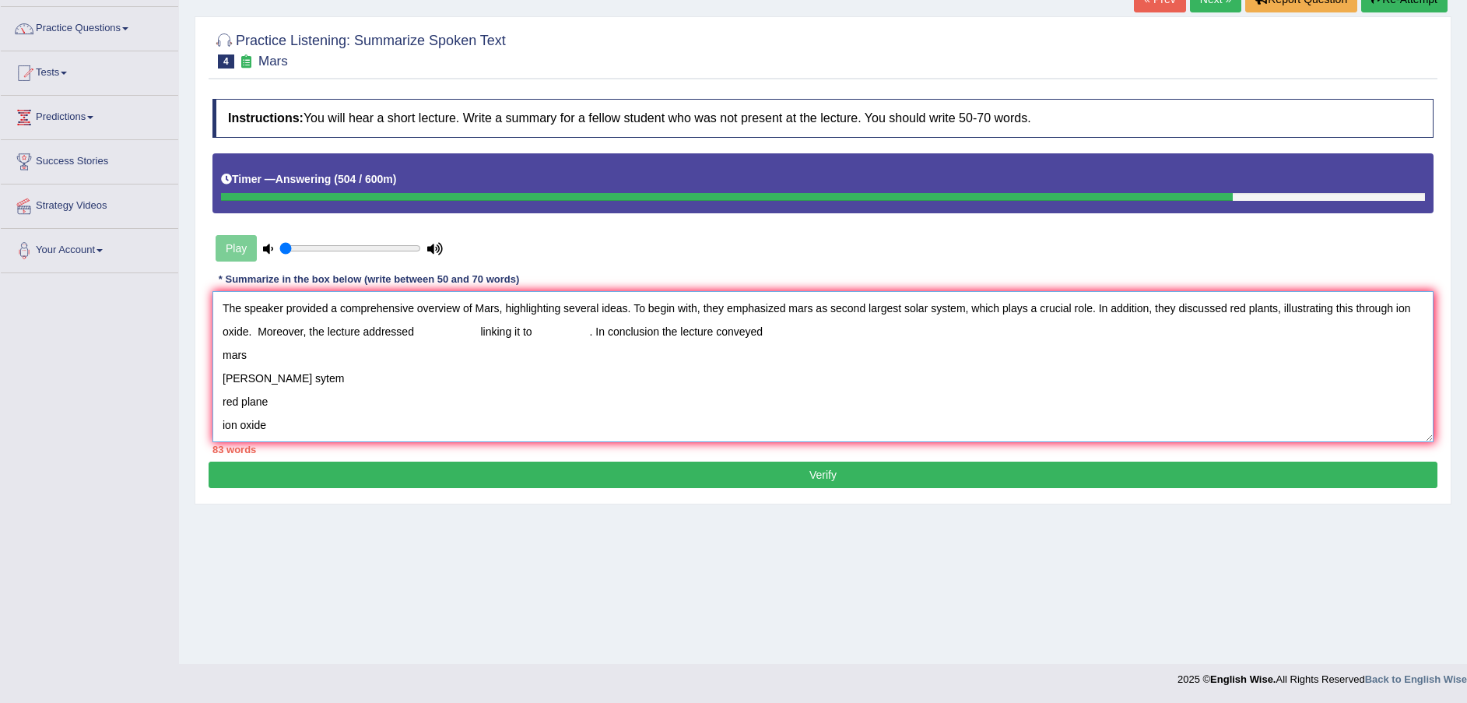
click at [430, 329] on textarea "The speaker provided a comprehensive overview of Mars, highlighting several ide…" at bounding box center [823, 366] width 1221 height 151
drag, startPoint x: 290, startPoint y: 402, endPoint x: 219, endPoint y: 364, distance: 80.5
click at [219, 364] on textarea "The speaker provided a comprehensive overview of Mars, highlighting several ide…" at bounding box center [823, 366] width 1221 height 151
click at [434, 331] on textarea "The speaker provided a comprehensive overview of Mars, highlighting several ide…" at bounding box center [823, 366] width 1221 height 151
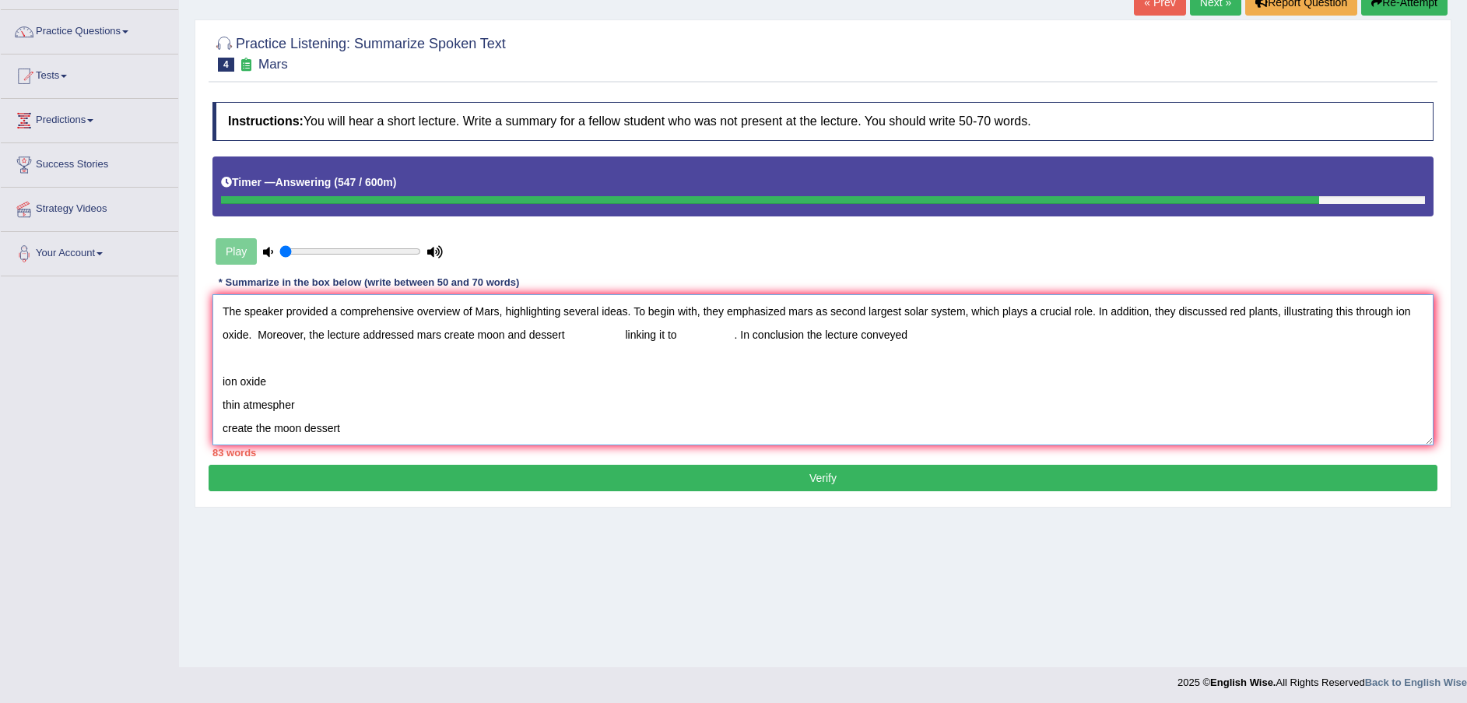
scroll to position [114, 0]
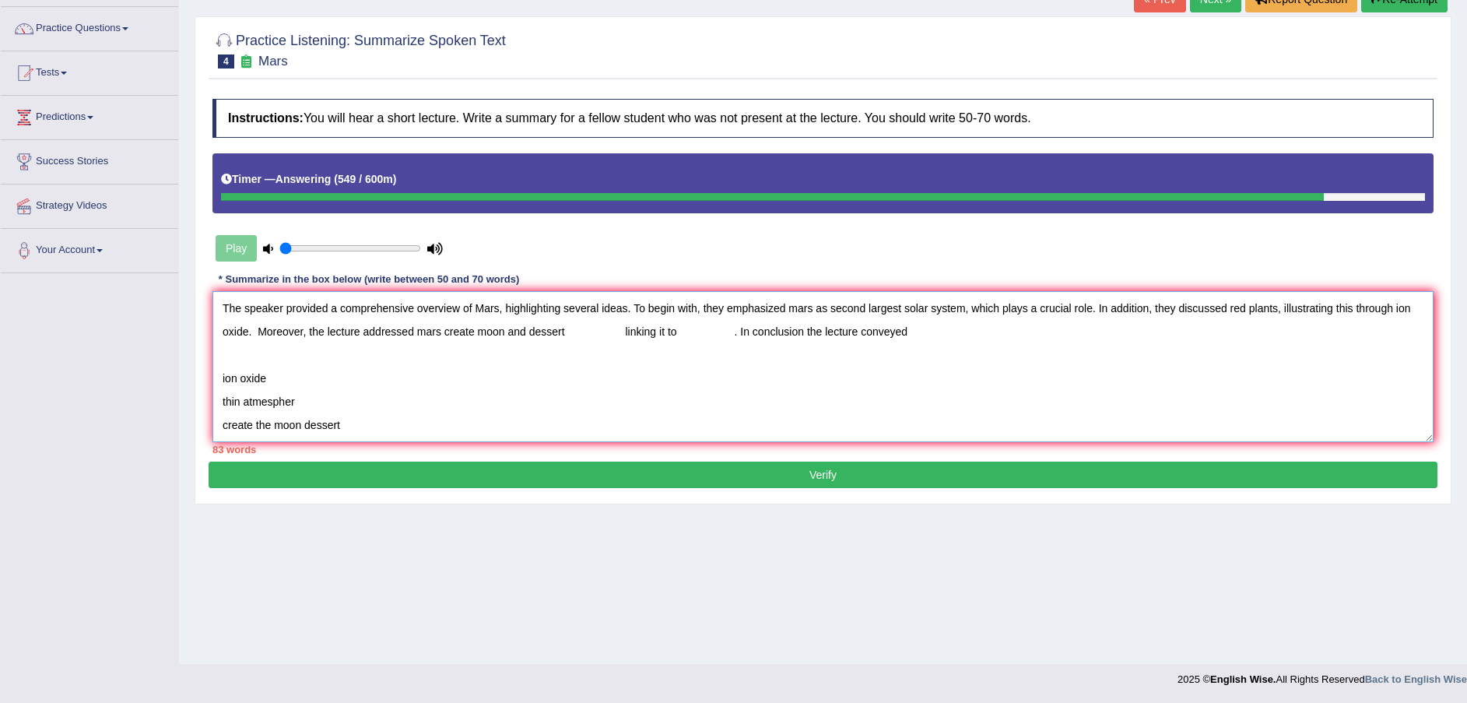
drag, startPoint x: 269, startPoint y: 371, endPoint x: 196, endPoint y: 373, distance: 73.2
click at [196, 373] on div "Practice Listening: Summarize Spoken Text 4 Mars Instructions: You will hear a …" at bounding box center [823, 260] width 1257 height 488
click at [634, 333] on textarea "The speaker provided a comprehensive overview of Mars, highlighting several ide…" at bounding box center [823, 366] width 1221 height 151
drag, startPoint x: 371, startPoint y: 426, endPoint x: 193, endPoint y: 395, distance: 180.2
click at [195, 395] on div "Practice Listening: Summarize Spoken Text 4 Mars Instructions: You will hear a …" at bounding box center [823, 260] width 1257 height 488
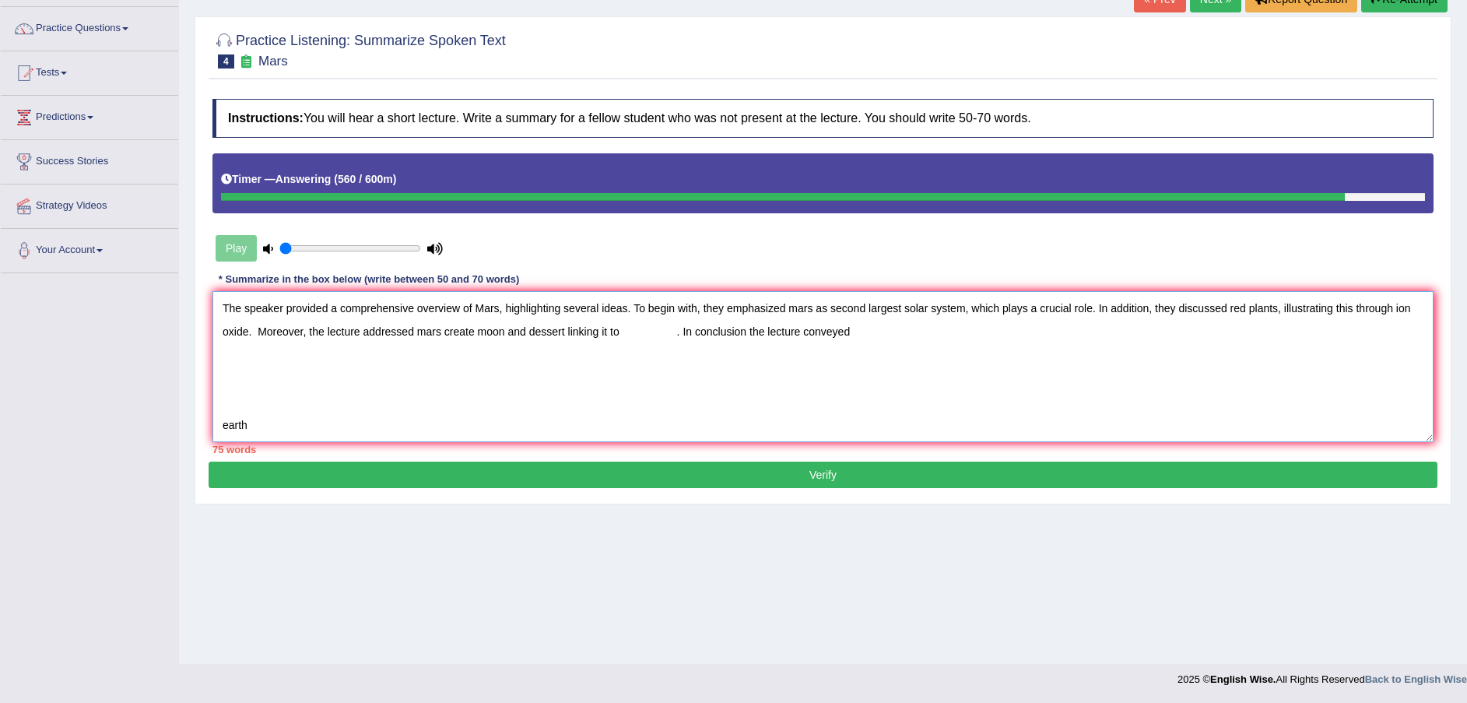
drag, startPoint x: 640, startPoint y: 335, endPoint x: 691, endPoint y: 383, distance: 70.5
click at [643, 334] on textarea "The speaker provided a comprehensive overview of Mars, highlighting several ide…" at bounding box center [823, 366] width 1221 height 151
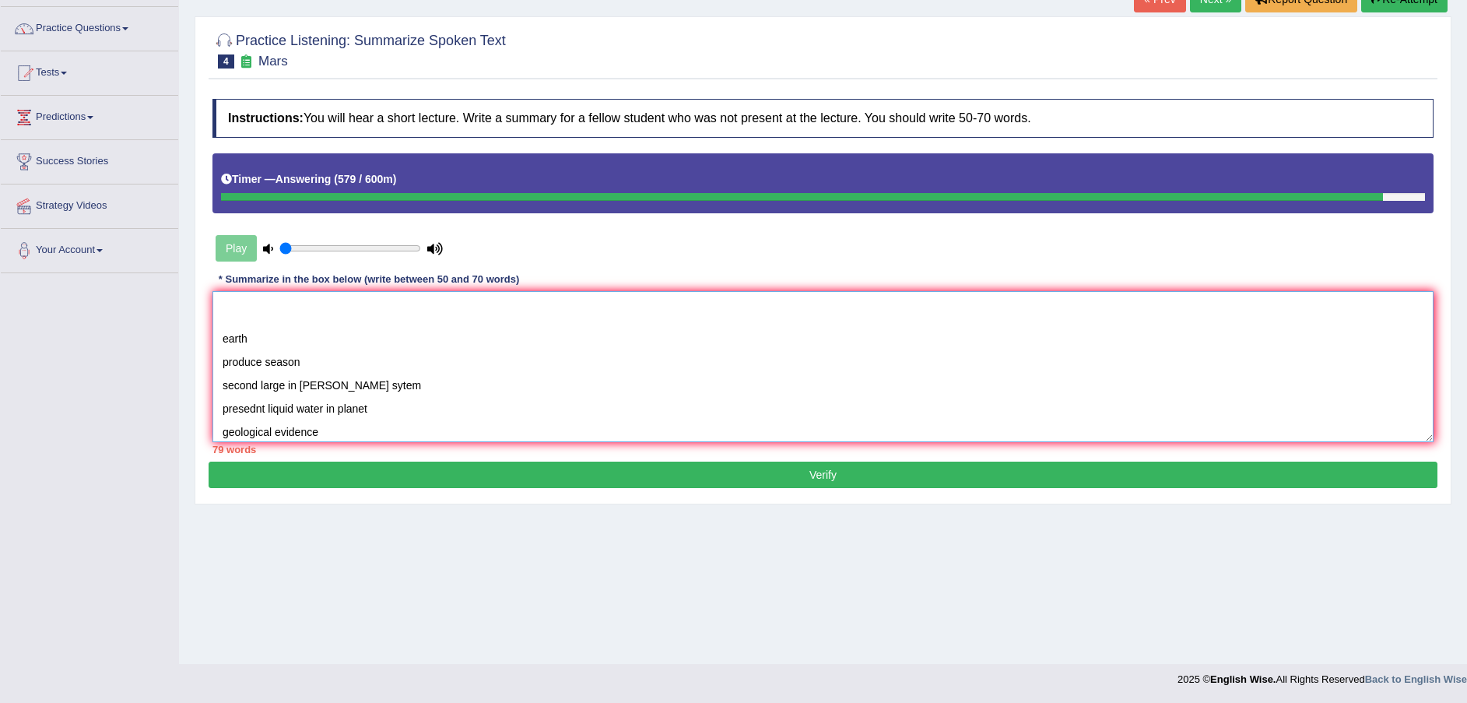
scroll to position [117, 0]
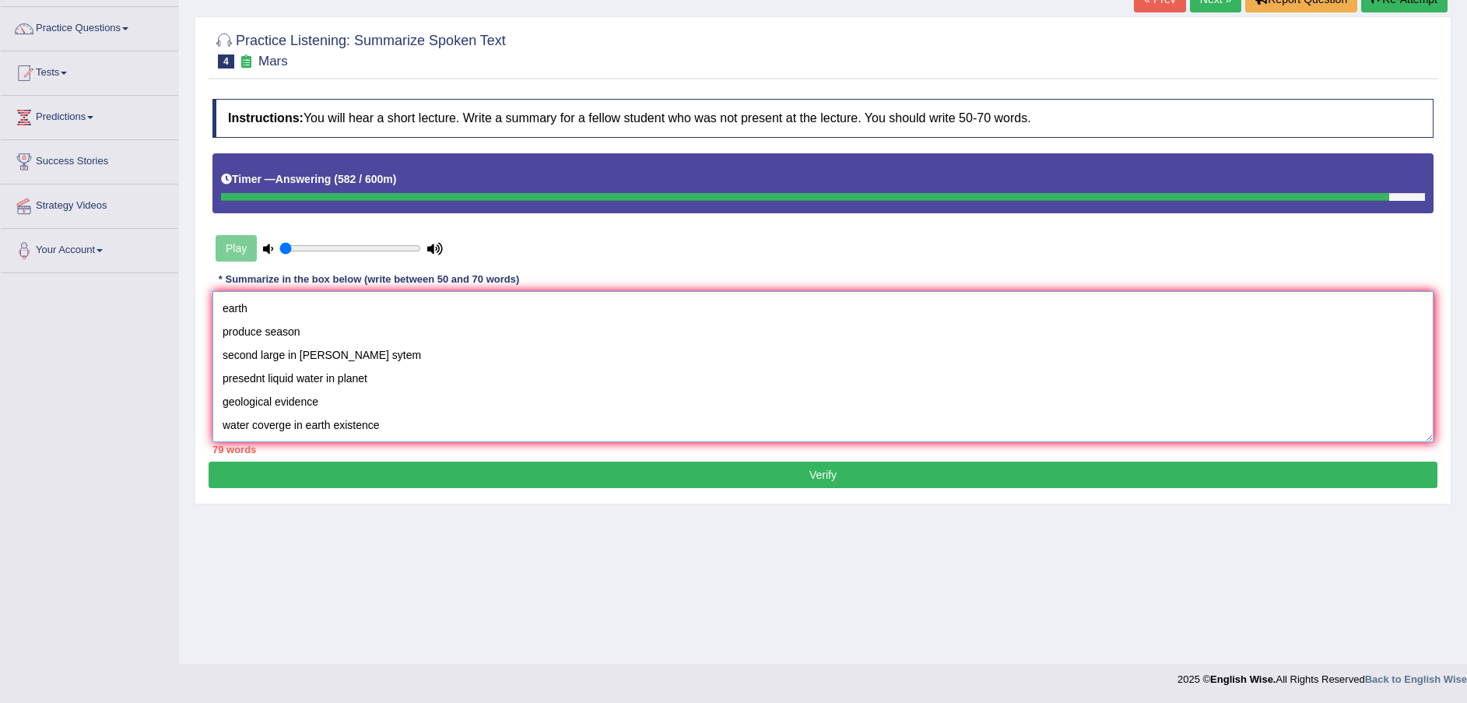
drag, startPoint x: 395, startPoint y: 381, endPoint x: 225, endPoint y: 324, distance: 179.0
click at [219, 324] on textarea "The speaker provided a comprehensive overview of Mars, highlighting several ide…" at bounding box center [823, 366] width 1221 height 151
click at [319, 347] on textarea "The speaker provided a comprehensive overview of Mars, highlighting several ide…" at bounding box center [823, 366] width 1221 height 151
drag, startPoint x: 359, startPoint y: 357, endPoint x: 218, endPoint y: 307, distance: 149.2
click at [218, 307] on textarea "The speaker provided a comprehensive overview of Mars, highlighting several ide…" at bounding box center [823, 366] width 1221 height 151
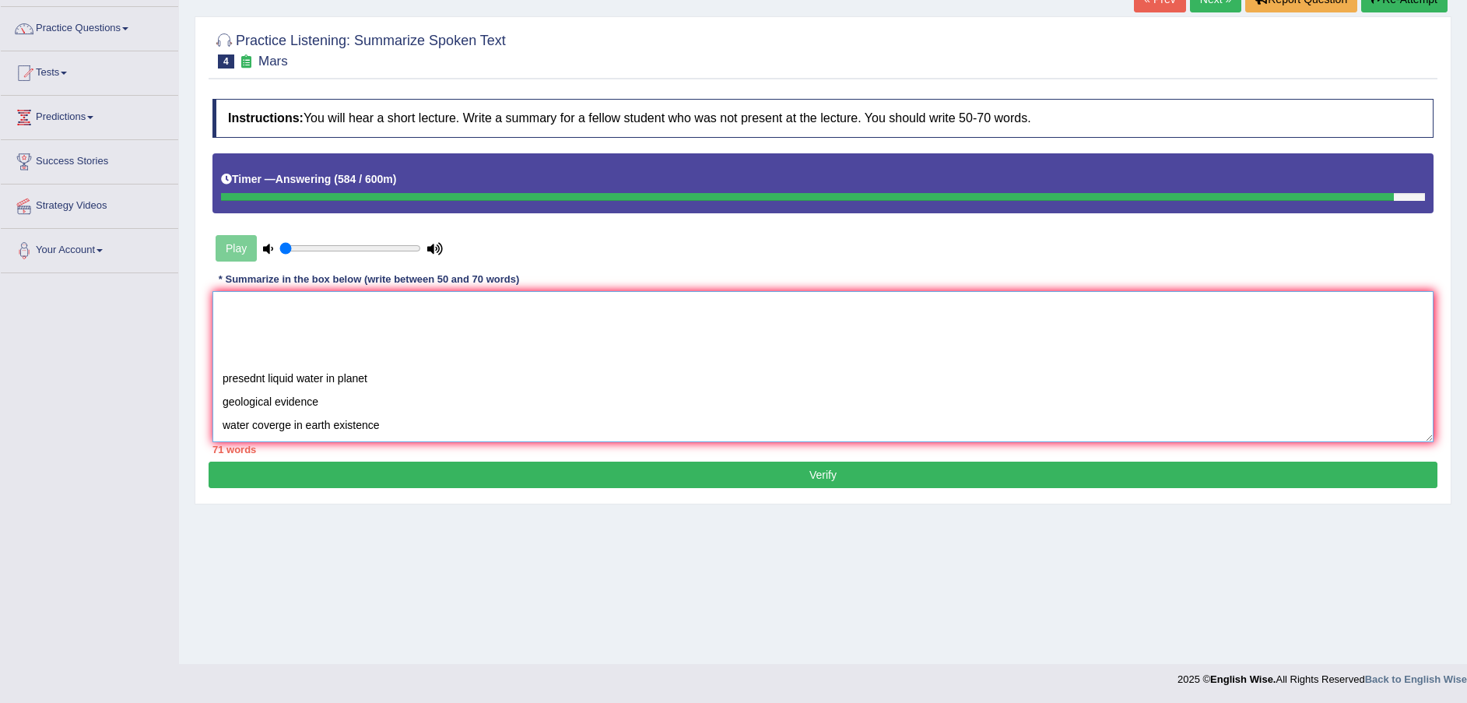
scroll to position [70, 0]
drag, startPoint x: 388, startPoint y: 377, endPoint x: 206, endPoint y: 371, distance: 182.3
click at [206, 371] on div "Practice Listening: Summarize Spoken Text 4 Mars Instructions: You will hear a …" at bounding box center [823, 260] width 1257 height 488
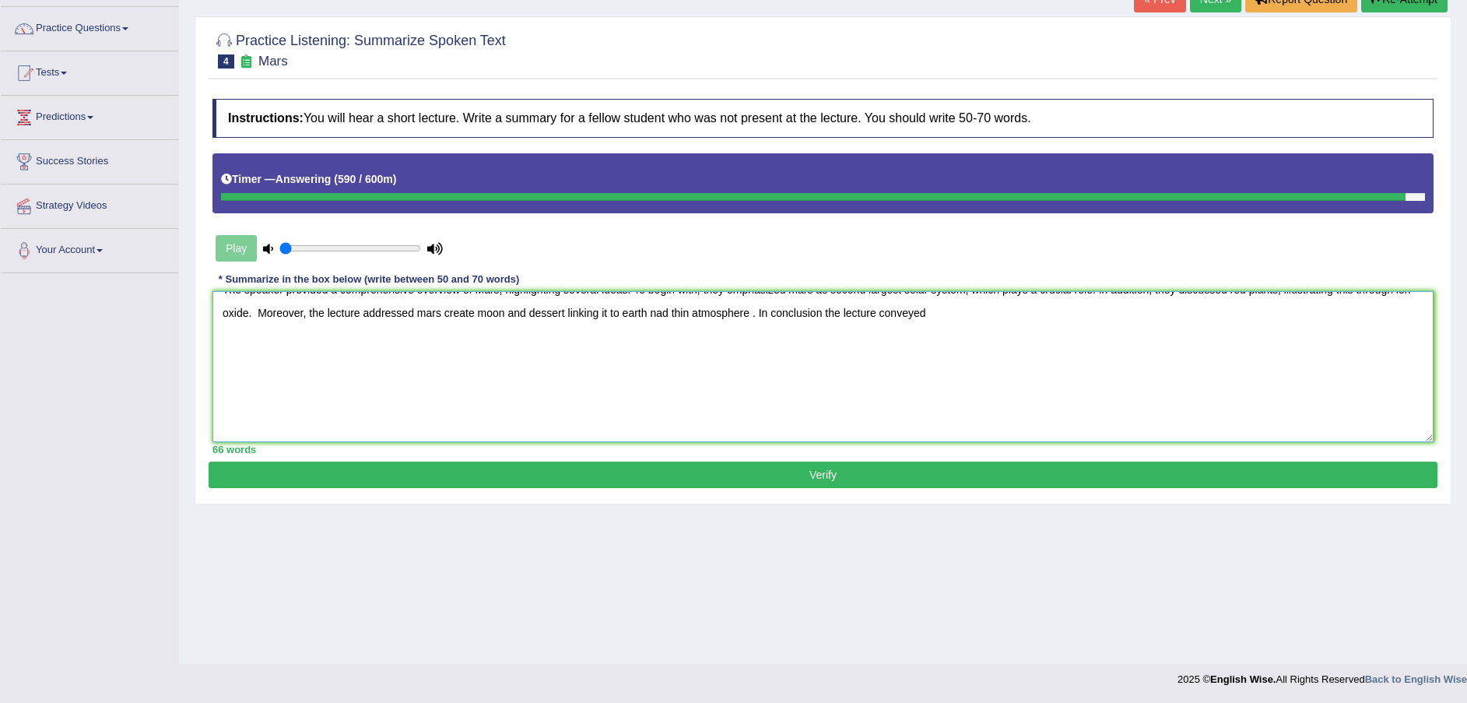
scroll to position [0, 0]
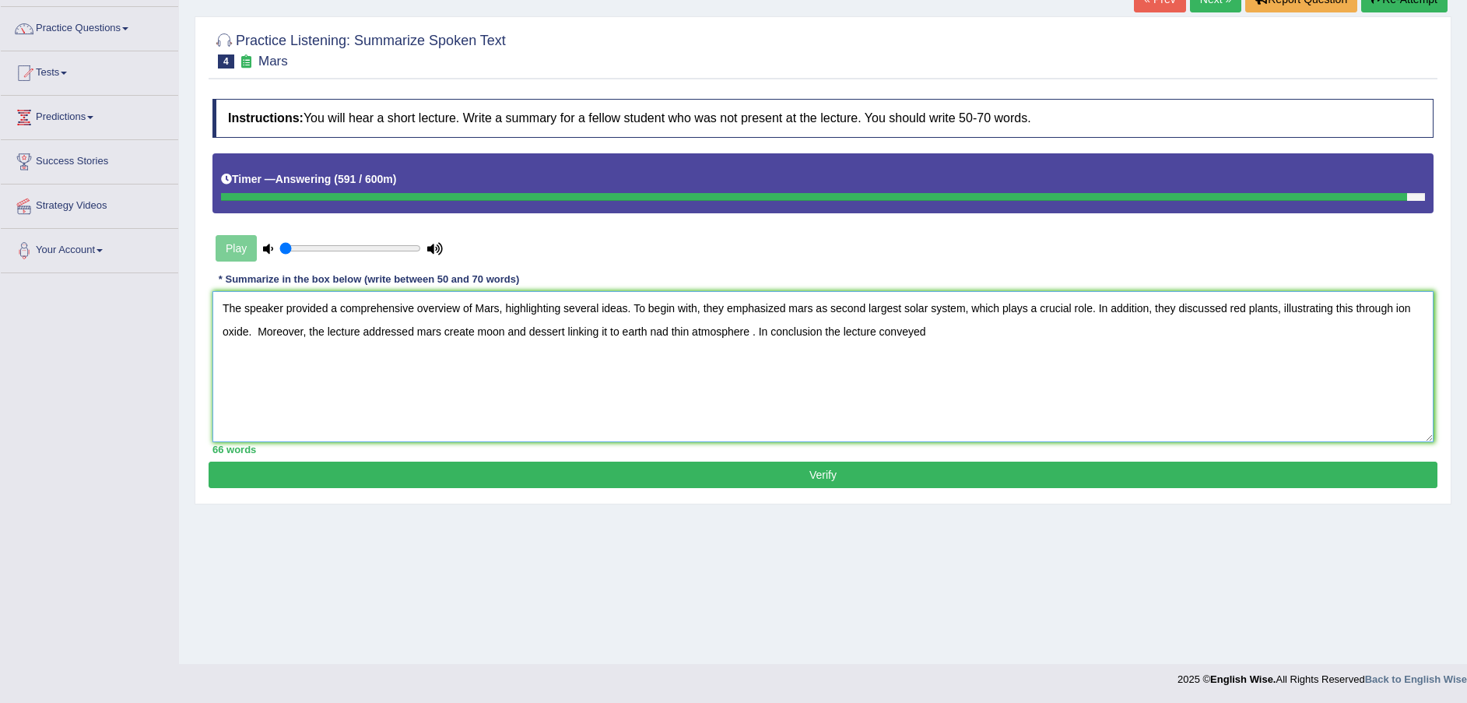
click at [954, 333] on textarea "The speaker provided a comprehensive overview of Mars, highlighting several ide…" at bounding box center [823, 366] width 1221 height 151
paste textarea "presednt liquid water in planet"
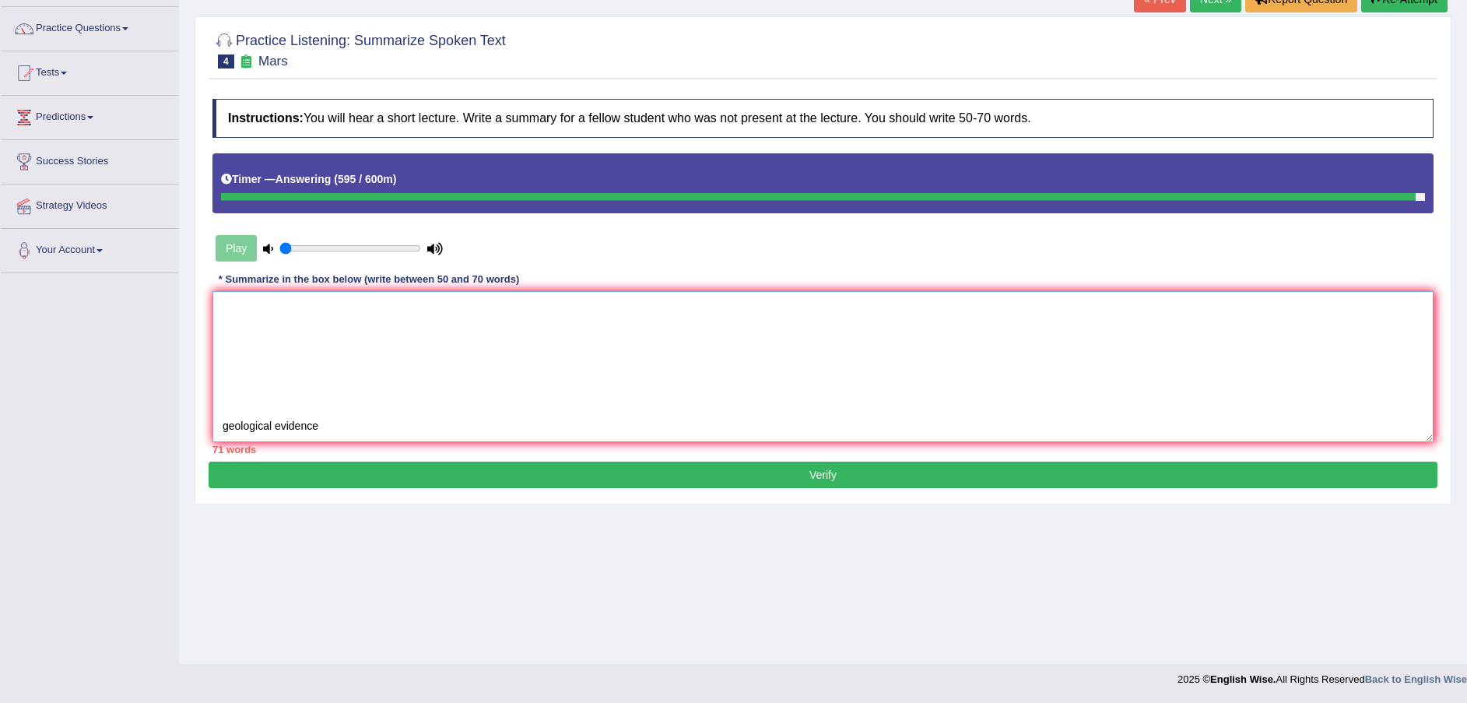
scroll to position [70, 0]
drag, startPoint x: 350, startPoint y: 422, endPoint x: 203, endPoint y: 395, distance: 149.6
click at [203, 395] on div "Practice Listening: Summarize Spoken Text 4 Mars Instructions: You will hear a …" at bounding box center [823, 260] width 1257 height 488
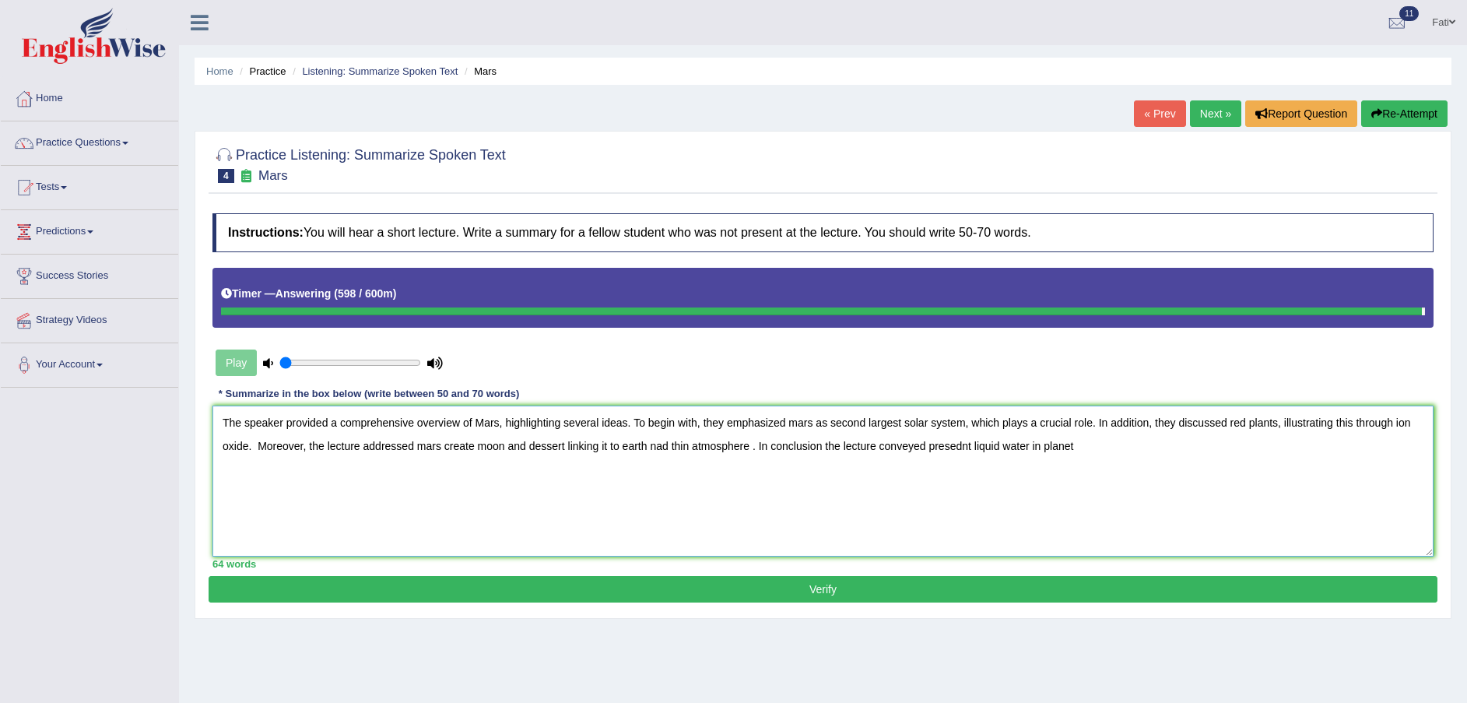
scroll to position [0, 0]
drag, startPoint x: 1089, startPoint y: 446, endPoint x: 1098, endPoint y: 450, distance: 9.4
click at [1090, 446] on textarea "The speaker provided a comprehensive overview of Mars, highlighting several ide…" at bounding box center [823, 481] width 1221 height 151
type textarea "The speaker provided a comprehensive overview of Mars, highlighting several ide…"
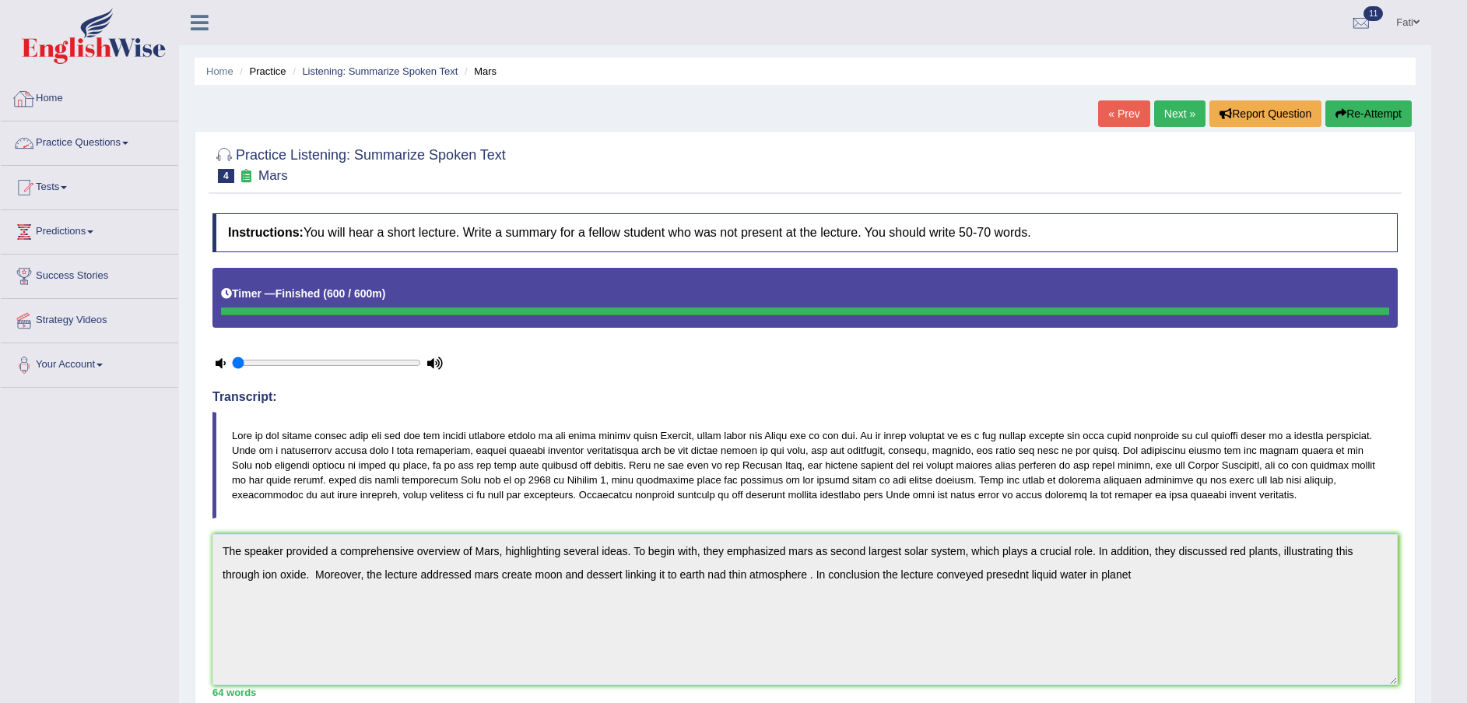
click at [51, 107] on link "Home" at bounding box center [89, 96] width 177 height 39
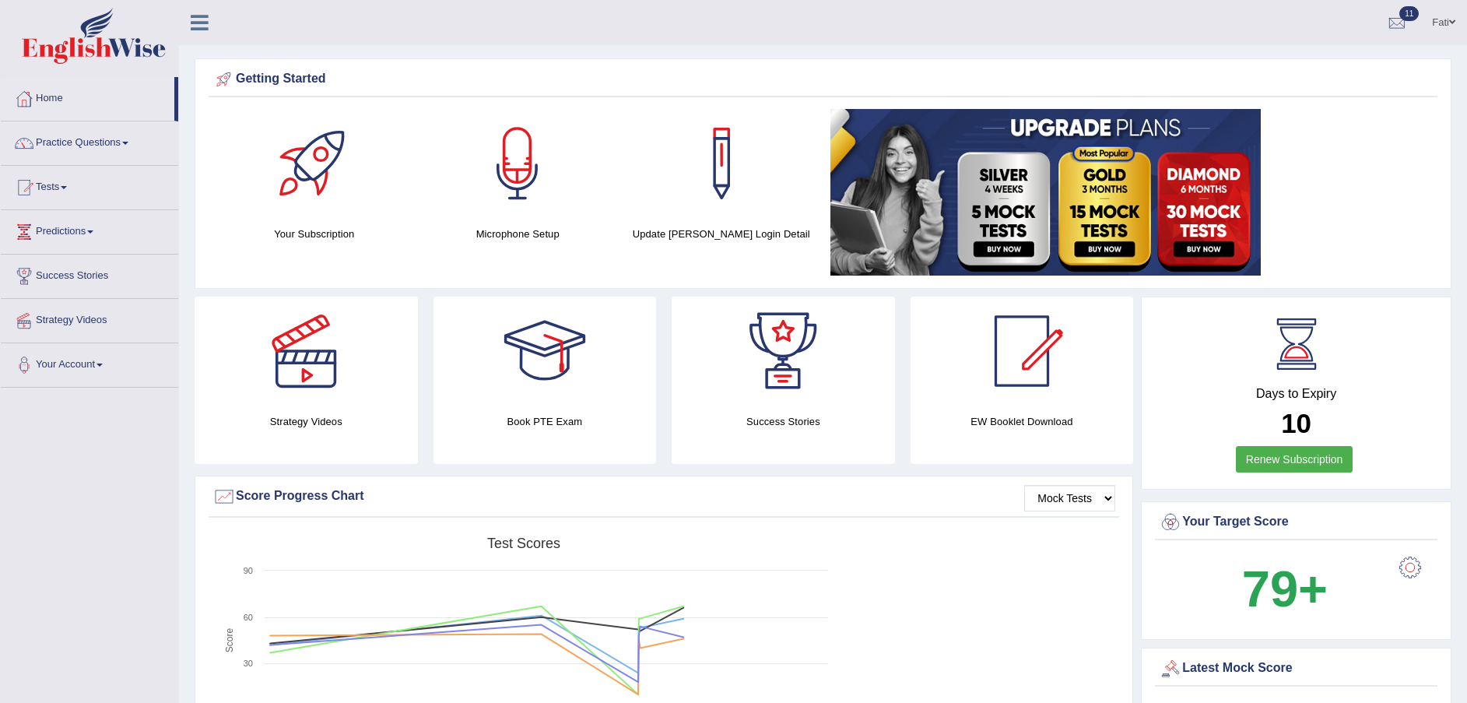
click at [116, 140] on link "Practice Questions" at bounding box center [89, 140] width 177 height 39
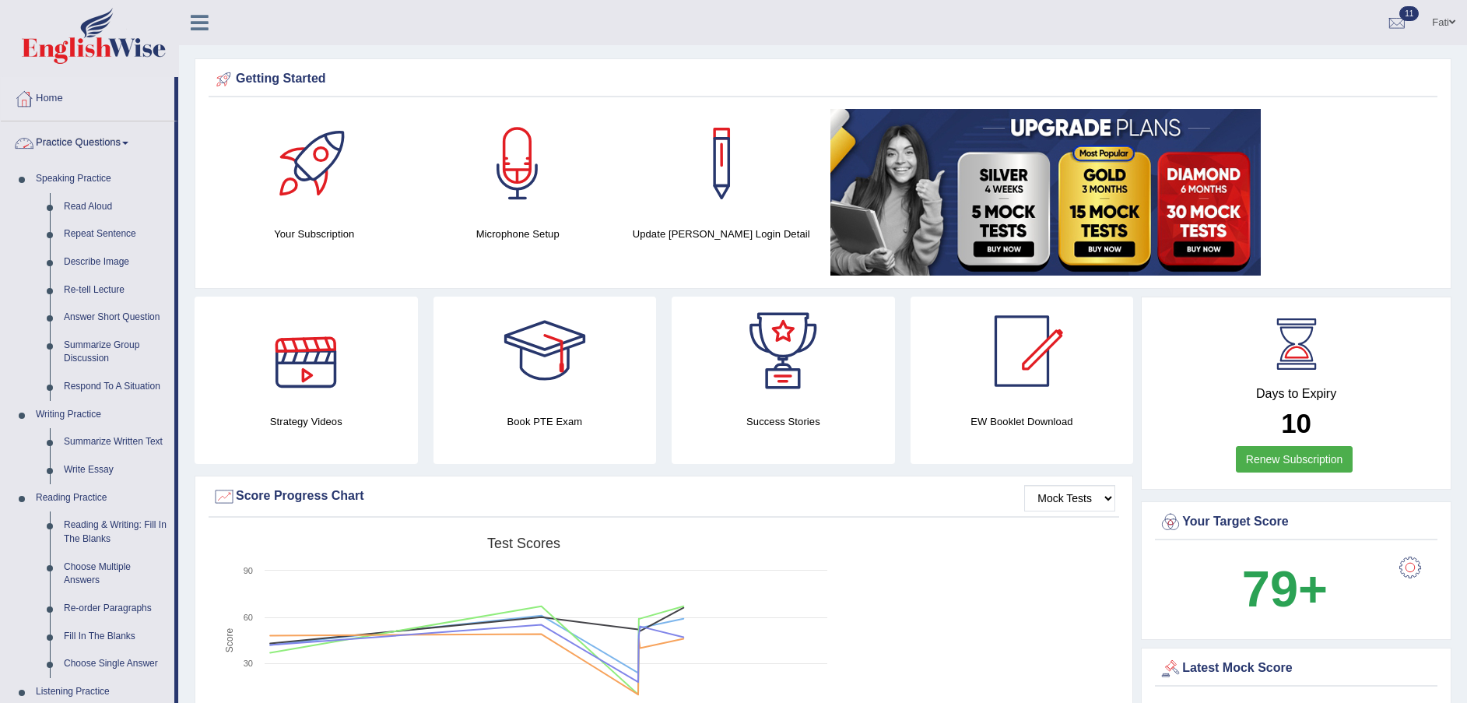
click at [63, 143] on link "Practice Questions" at bounding box center [88, 140] width 174 height 39
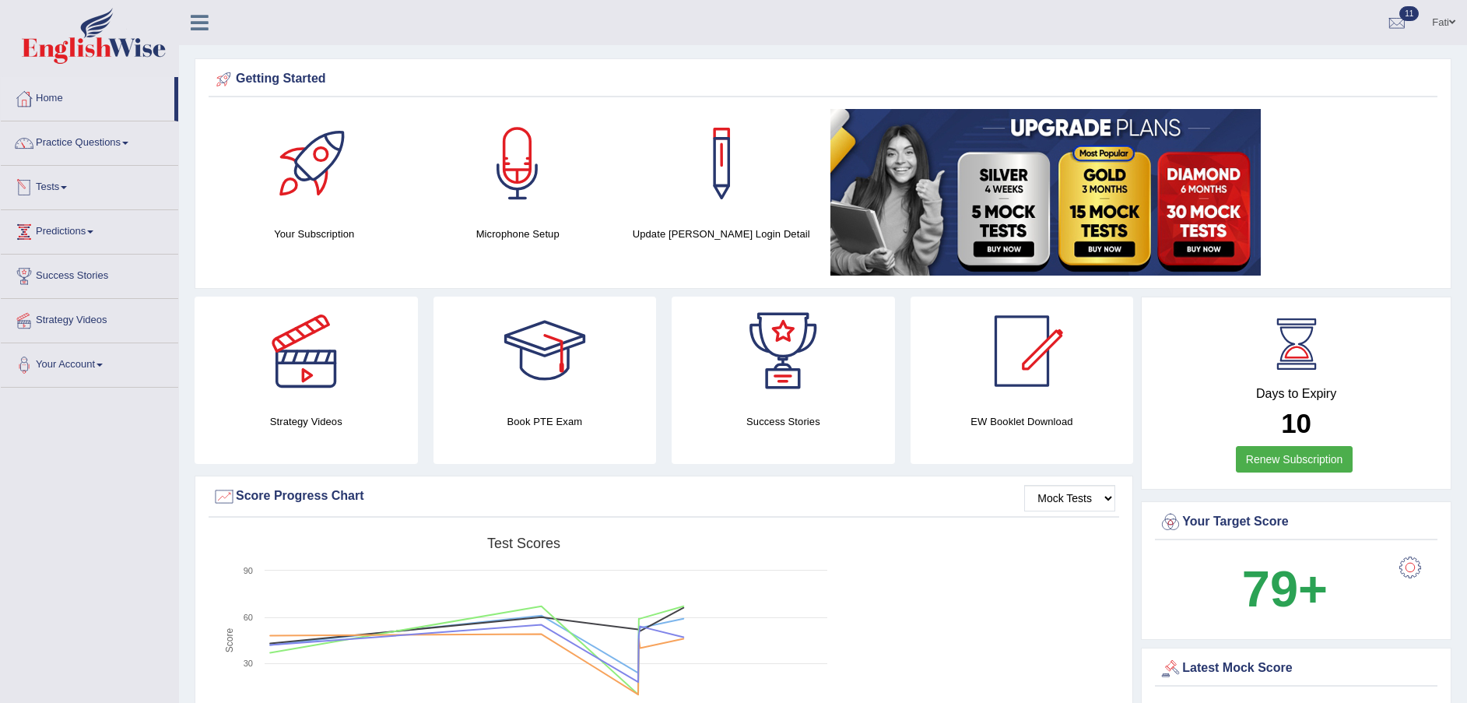
click at [73, 194] on link "Tests" at bounding box center [89, 185] width 177 height 39
click at [75, 251] on link "Take Mock Test" at bounding box center [102, 251] width 146 height 28
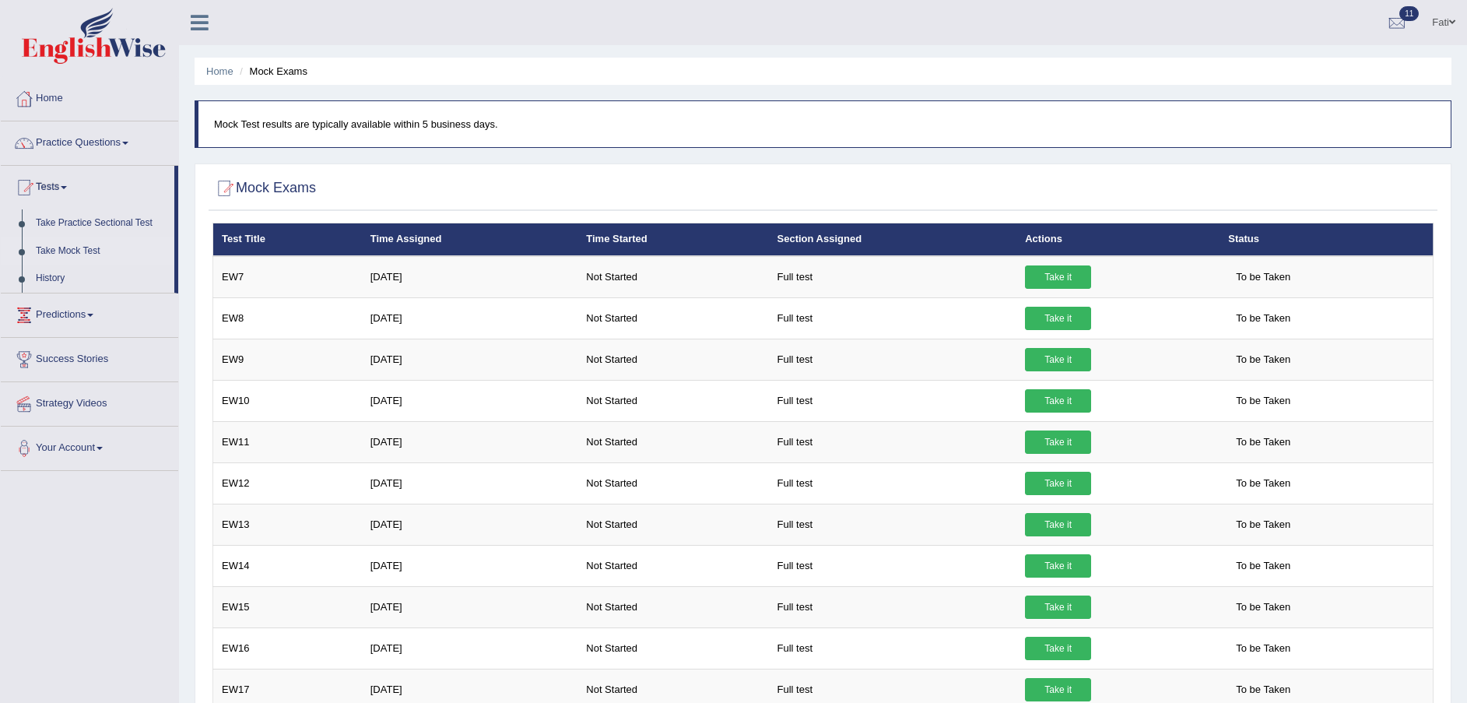
click at [1036, 276] on link "Take it" at bounding box center [1058, 276] width 66 height 23
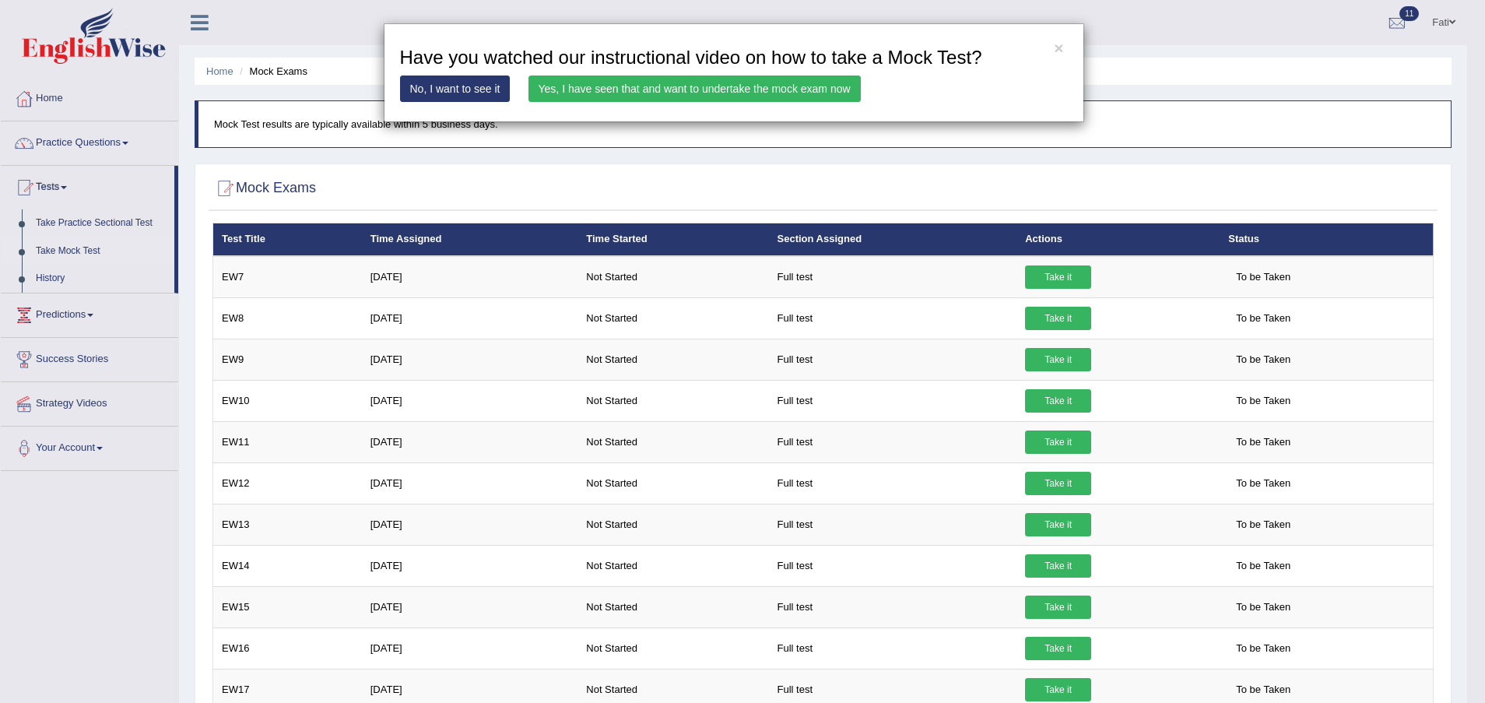
click at [638, 78] on link "Yes, I have seen that and want to undertake the mock exam now" at bounding box center [695, 89] width 332 height 26
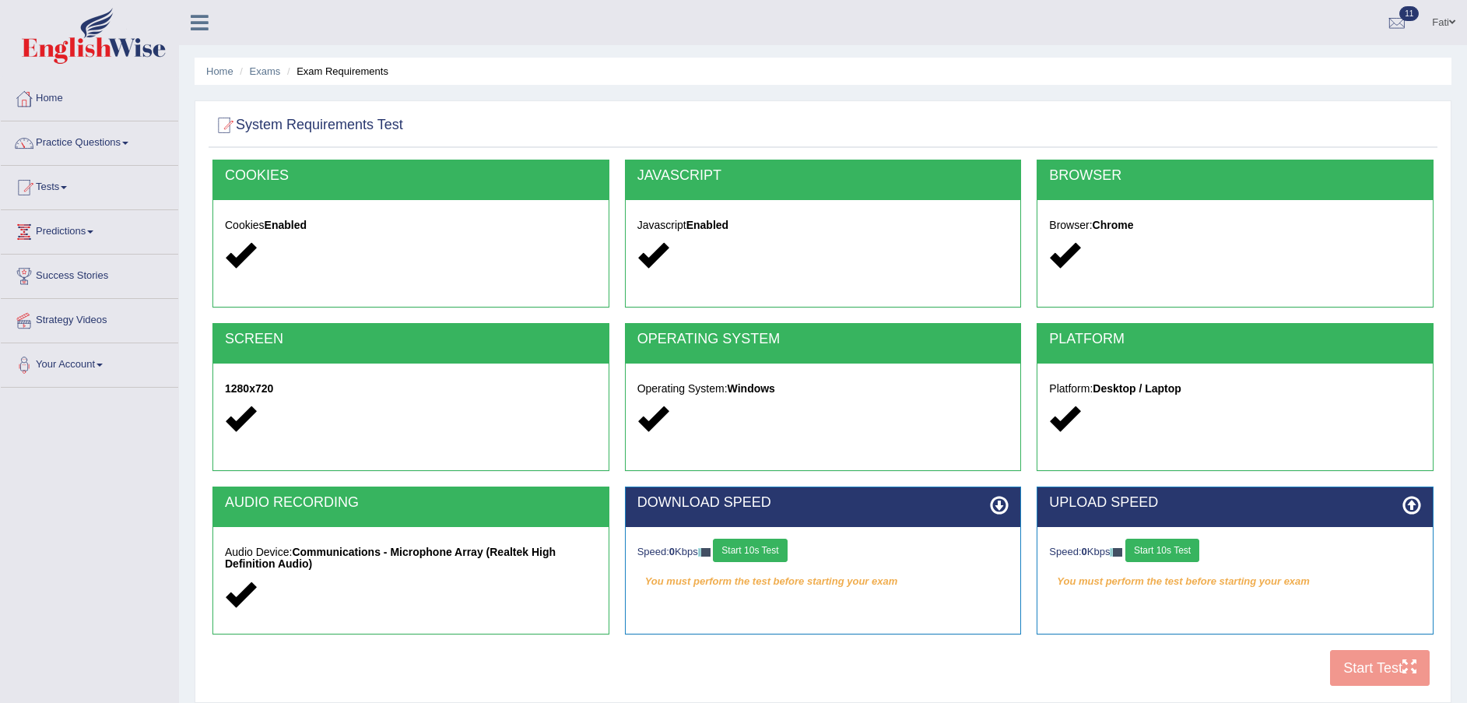
click at [1189, 551] on button "Start 10s Test" at bounding box center [1163, 550] width 74 height 23
click at [750, 550] on button "Start 10s Test" at bounding box center [750, 550] width 74 height 23
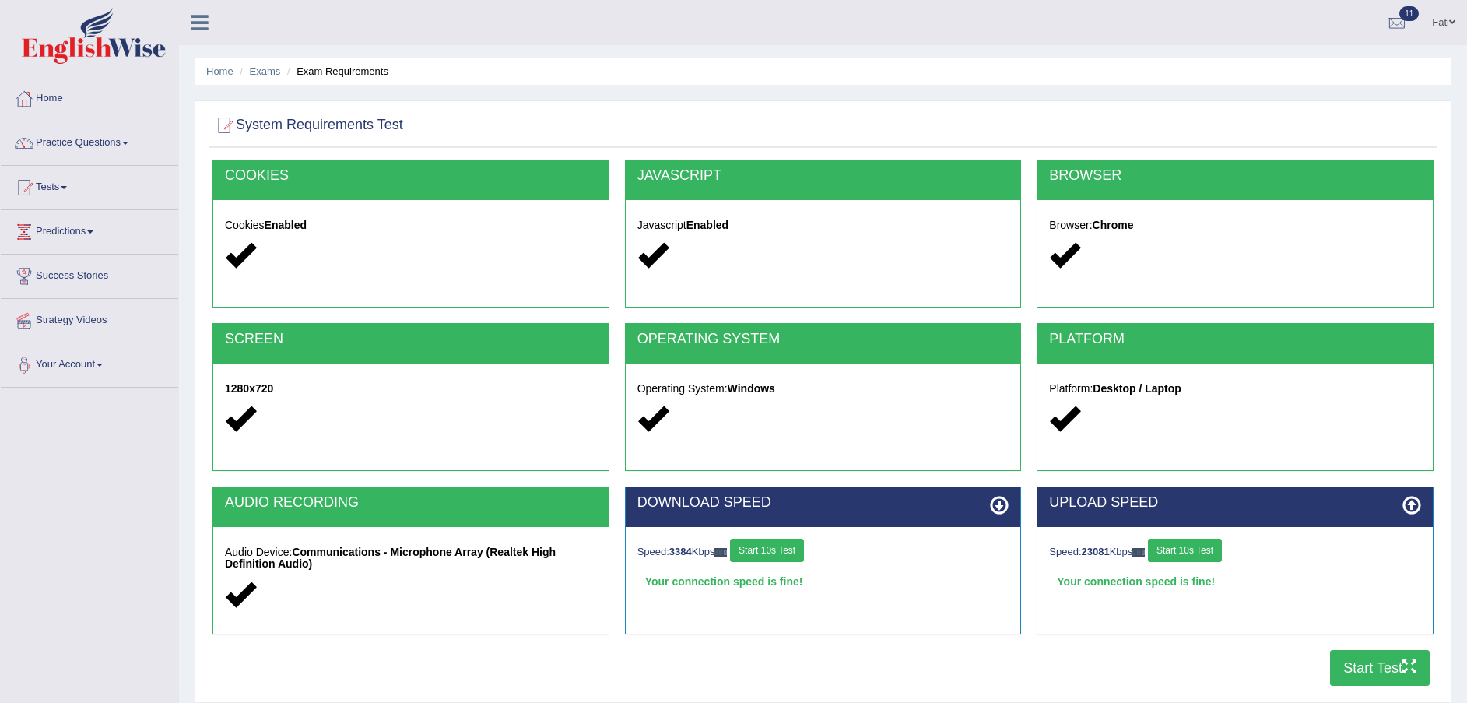
click at [1380, 669] on button "Start Test" at bounding box center [1380, 668] width 100 height 36
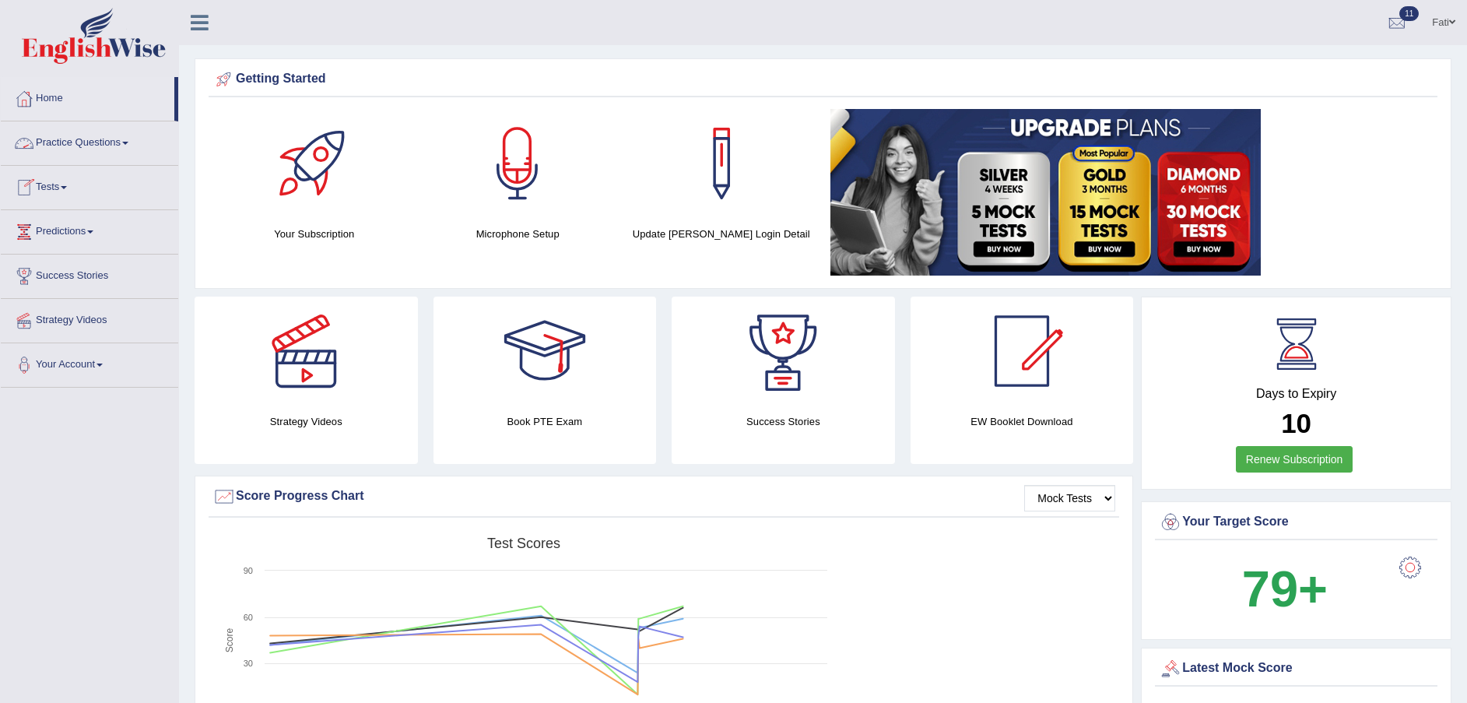
click at [47, 190] on link "Tests" at bounding box center [89, 185] width 177 height 39
click at [49, 265] on link "History" at bounding box center [102, 279] width 146 height 28
